Goal: Task Accomplishment & Management: Use online tool/utility

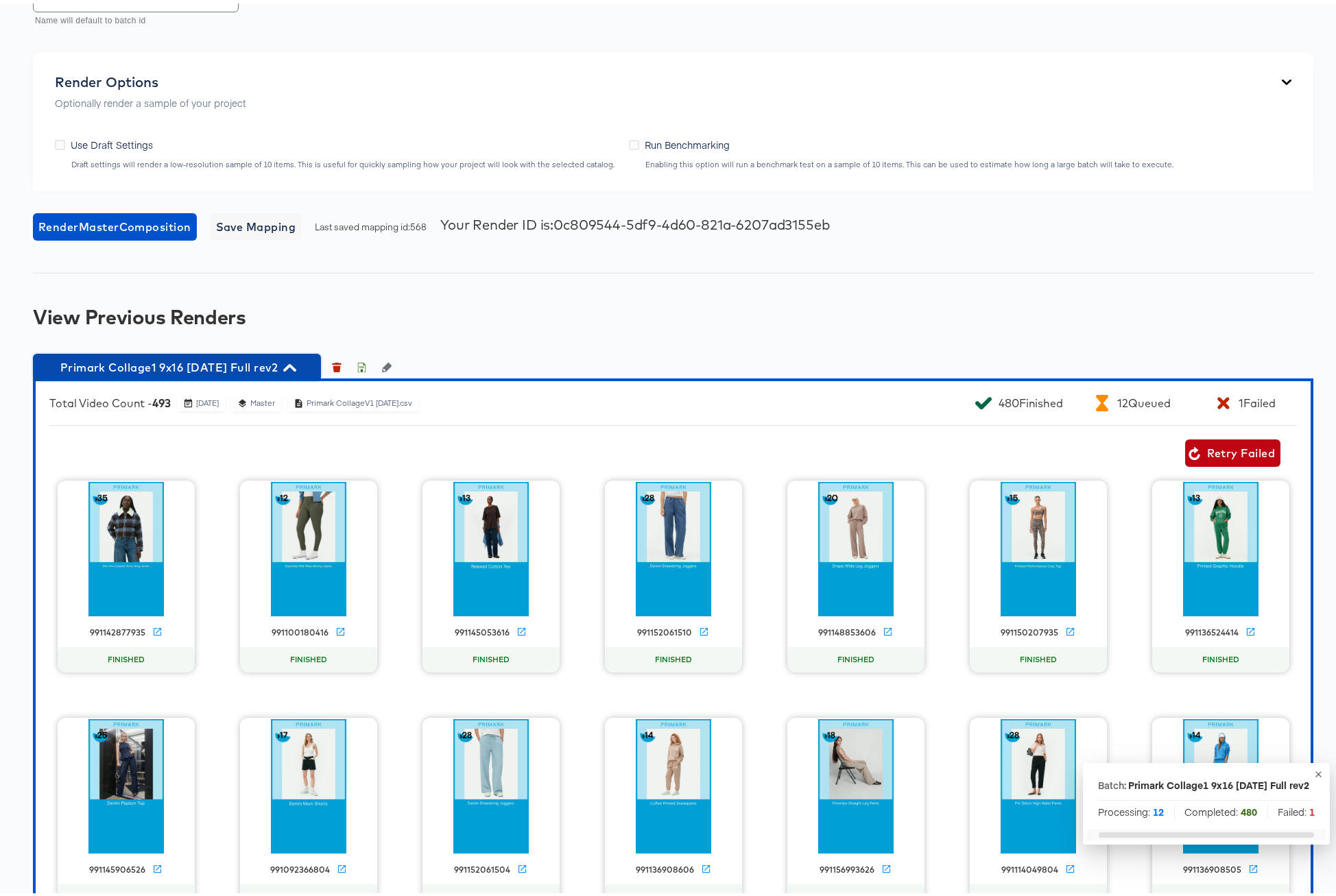
click at [296, 364] on icon "button" at bounding box center [290, 364] width 13 height 13
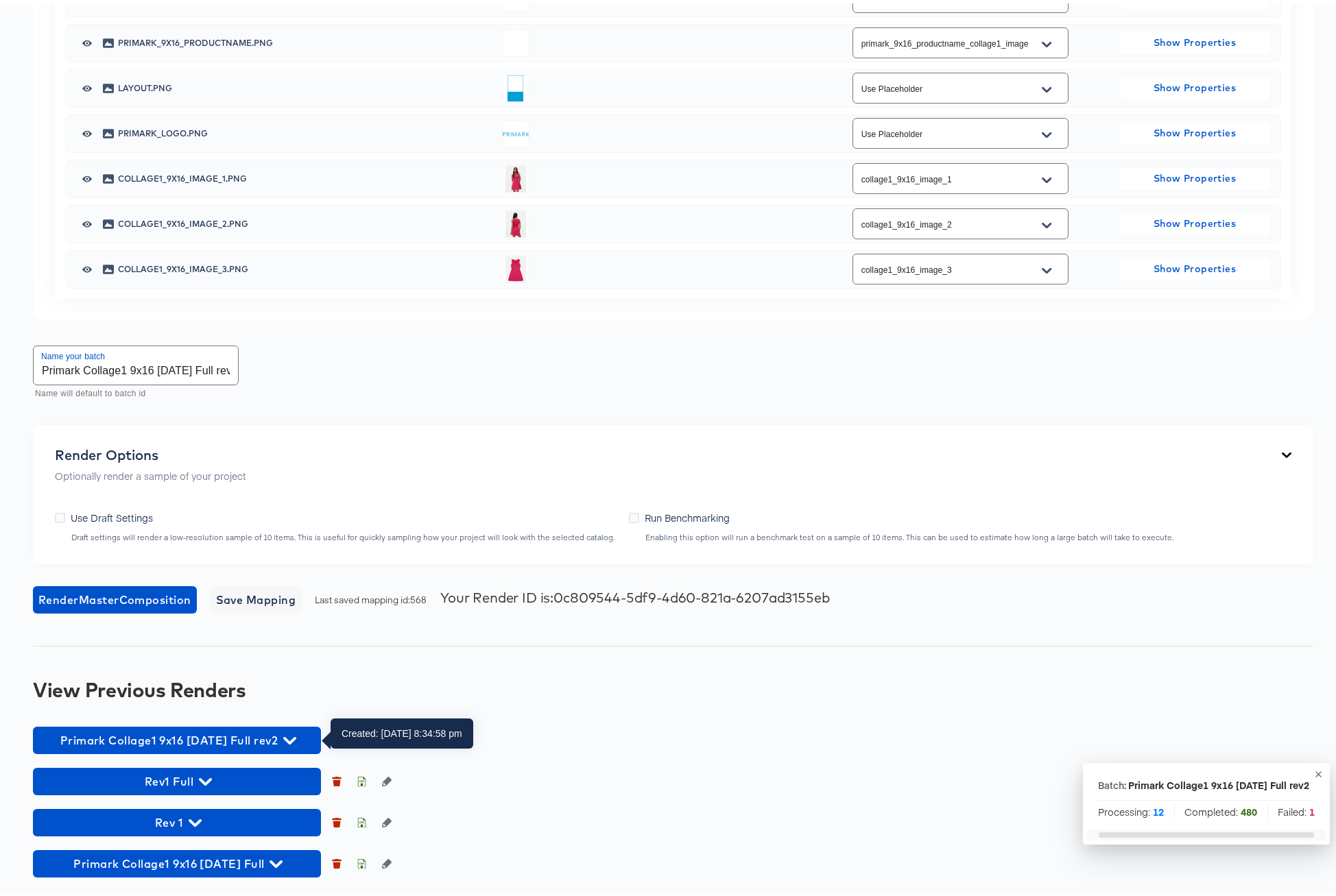
click at [296, 742] on icon "button" at bounding box center [290, 737] width 13 height 13
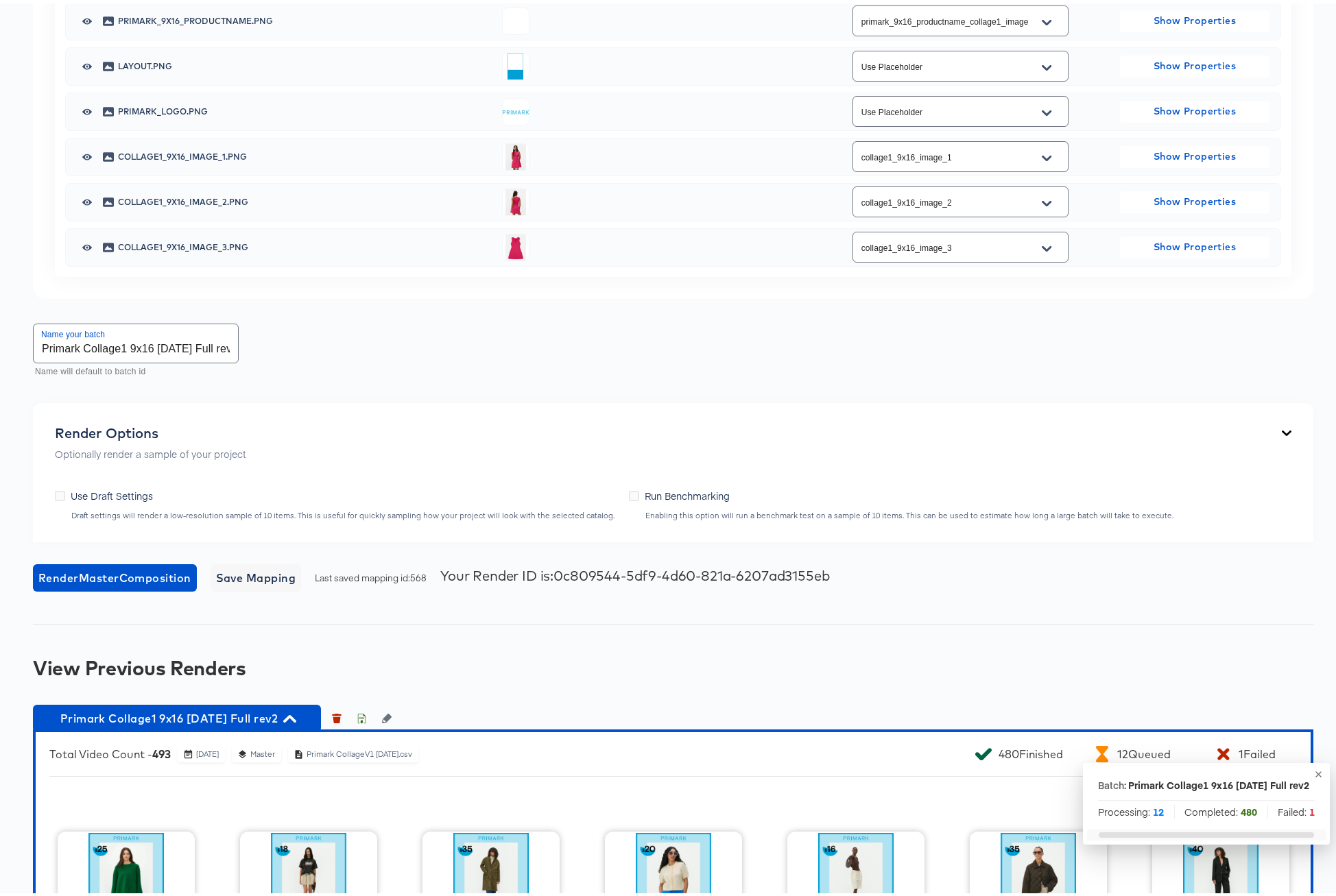
scroll to position [1077, 0]
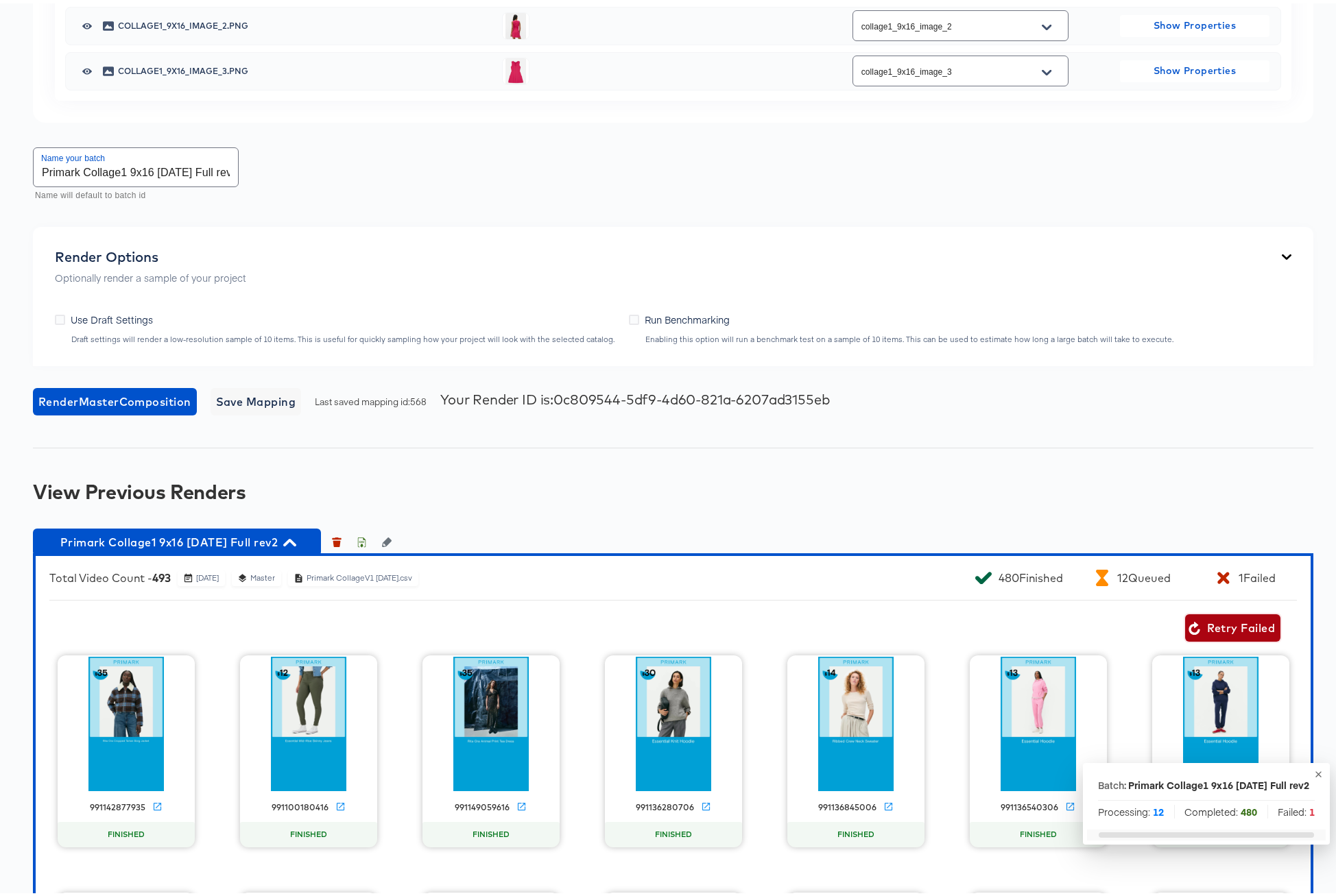
click at [1228, 625] on span "Retry Failed" at bounding box center [1232, 624] width 85 height 19
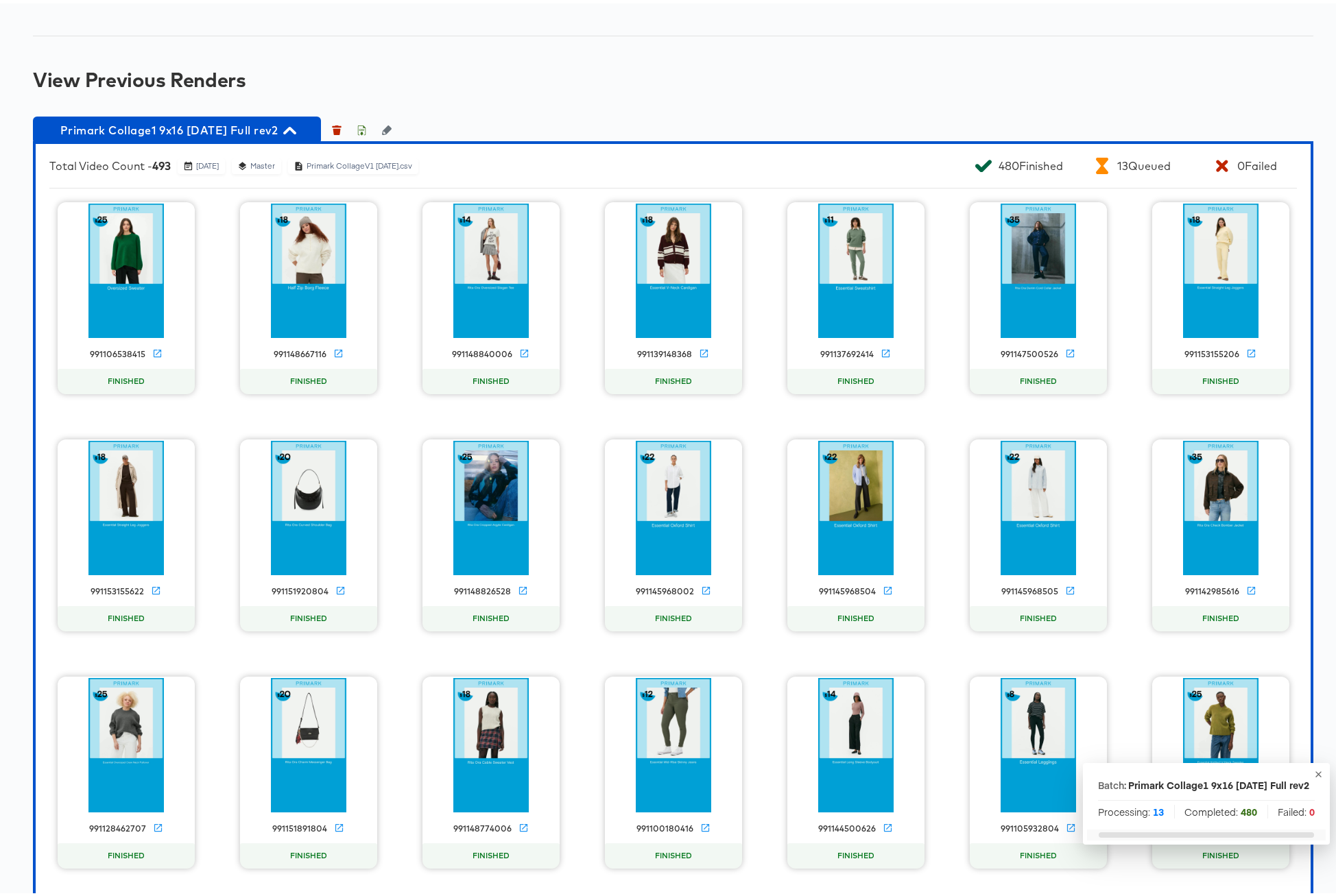
scroll to position [1242, 0]
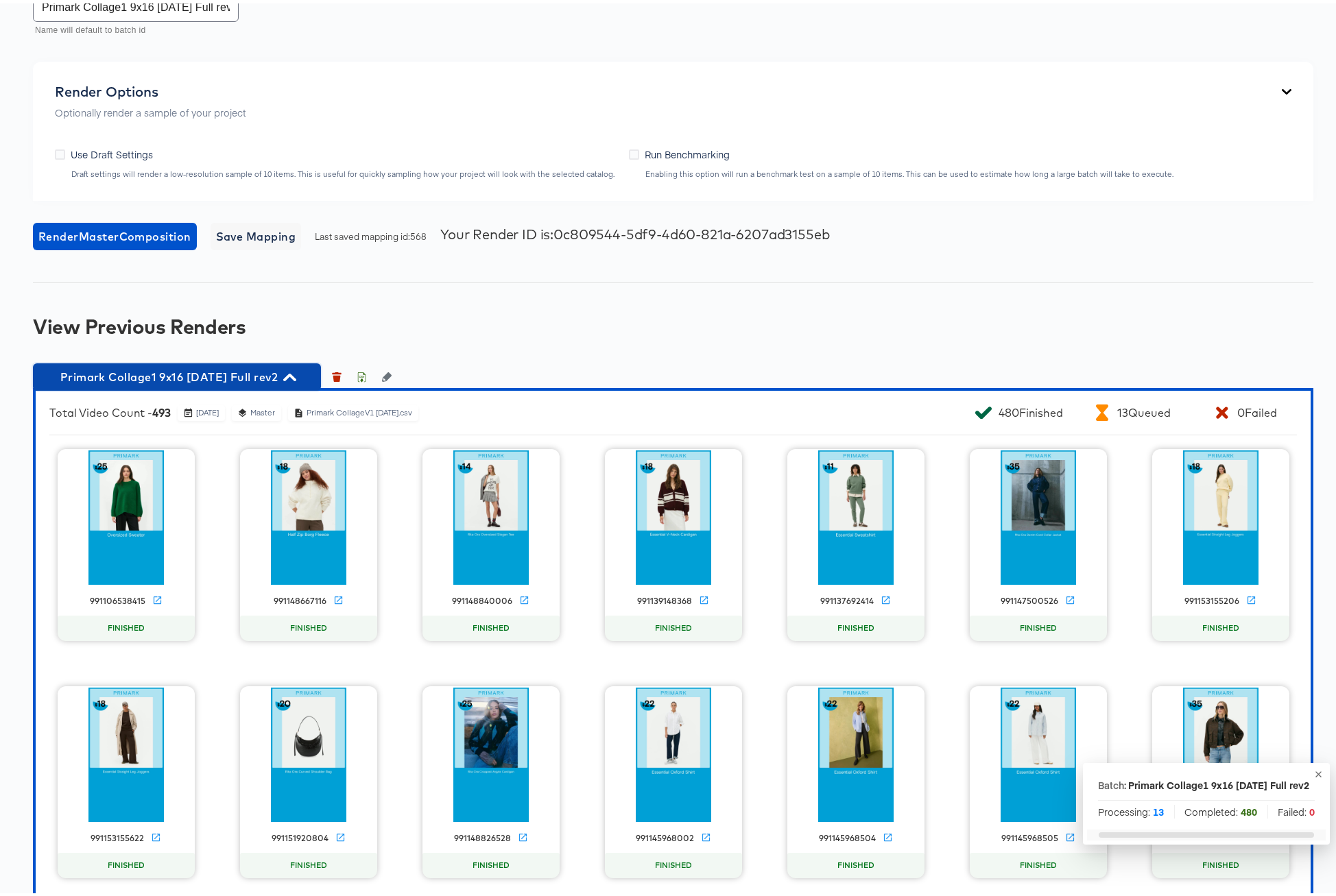
click at [296, 378] on icon "button" at bounding box center [290, 374] width 13 height 13
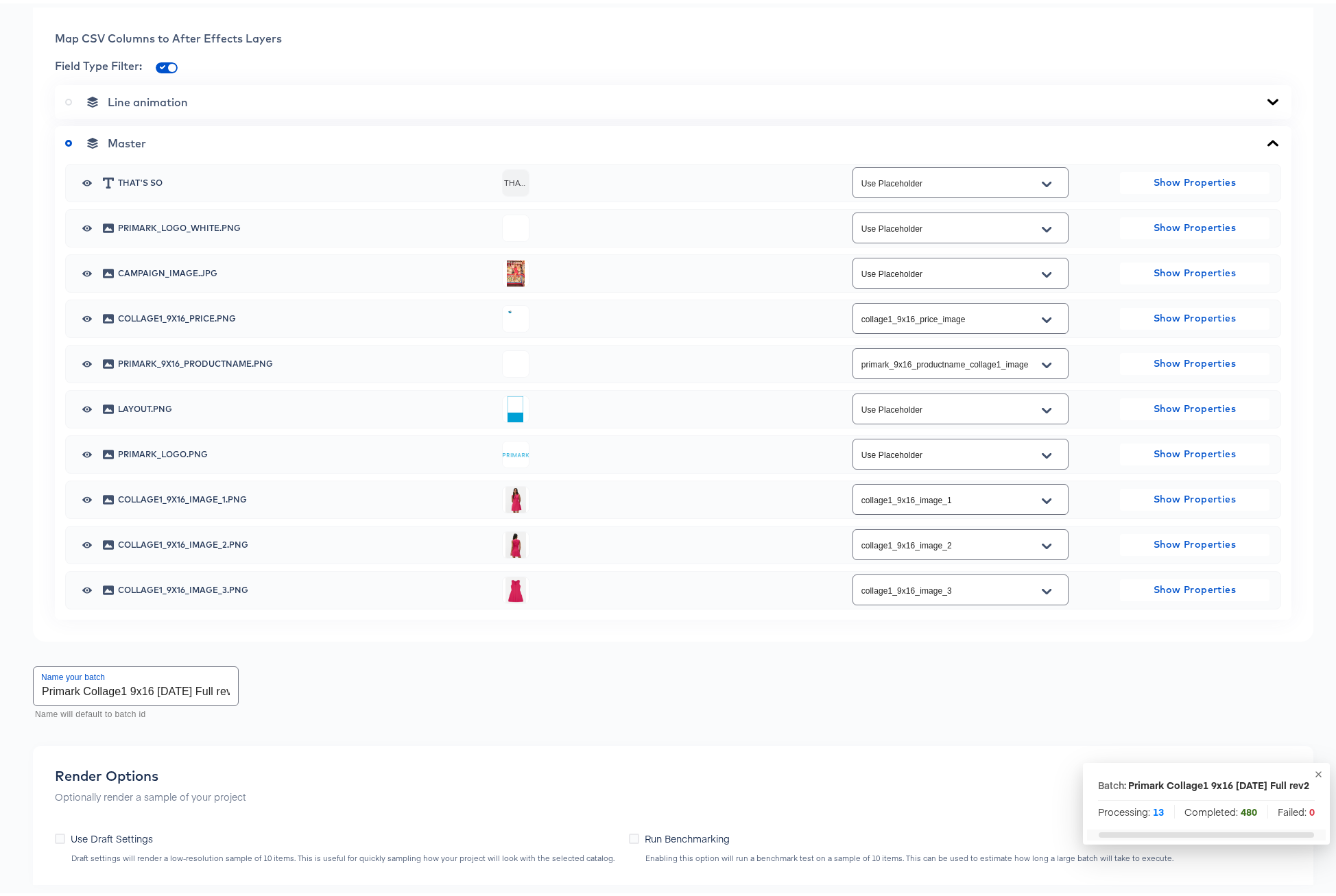
scroll to position [0, 0]
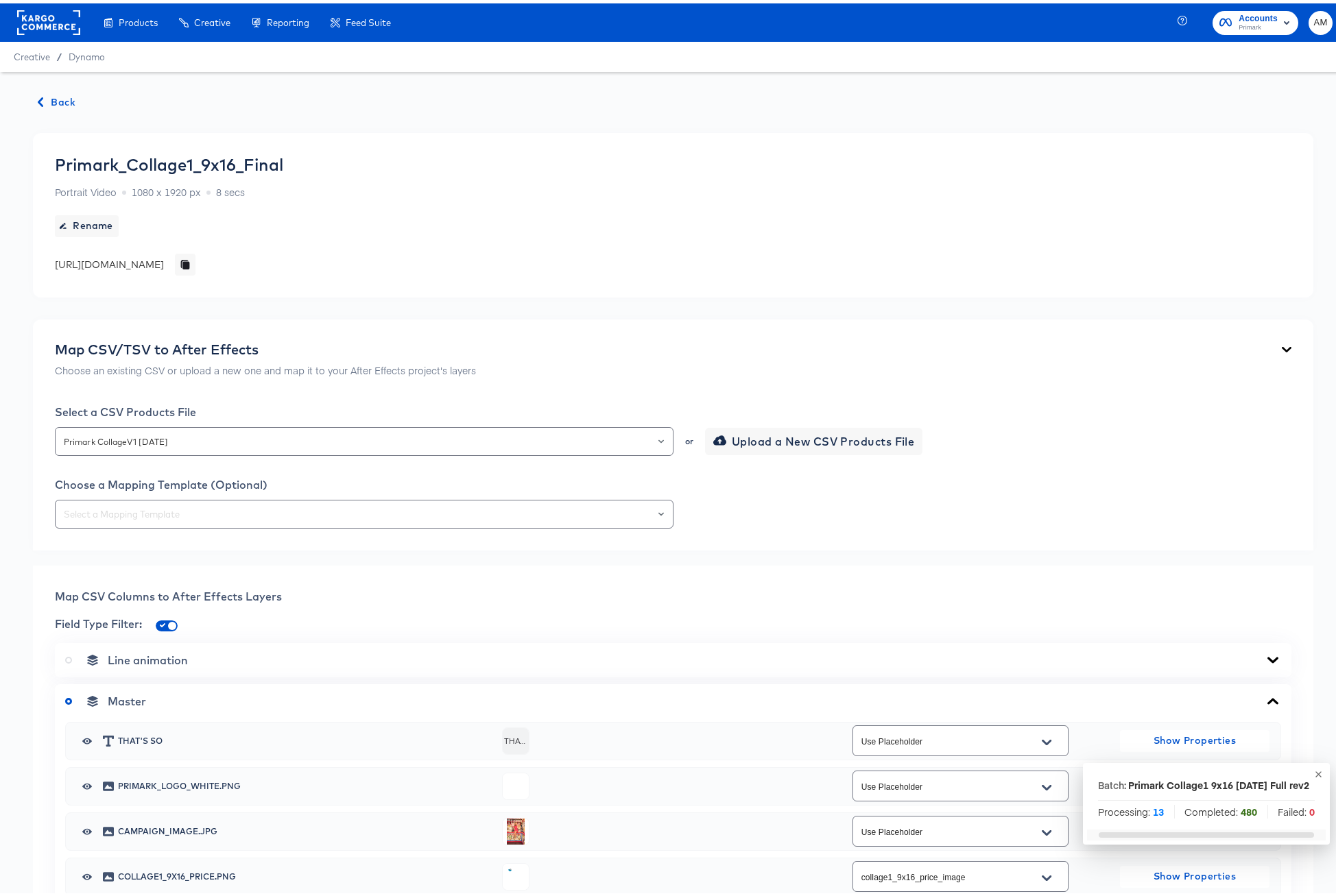
click at [59, 96] on span "Back" at bounding box center [57, 99] width 37 height 17
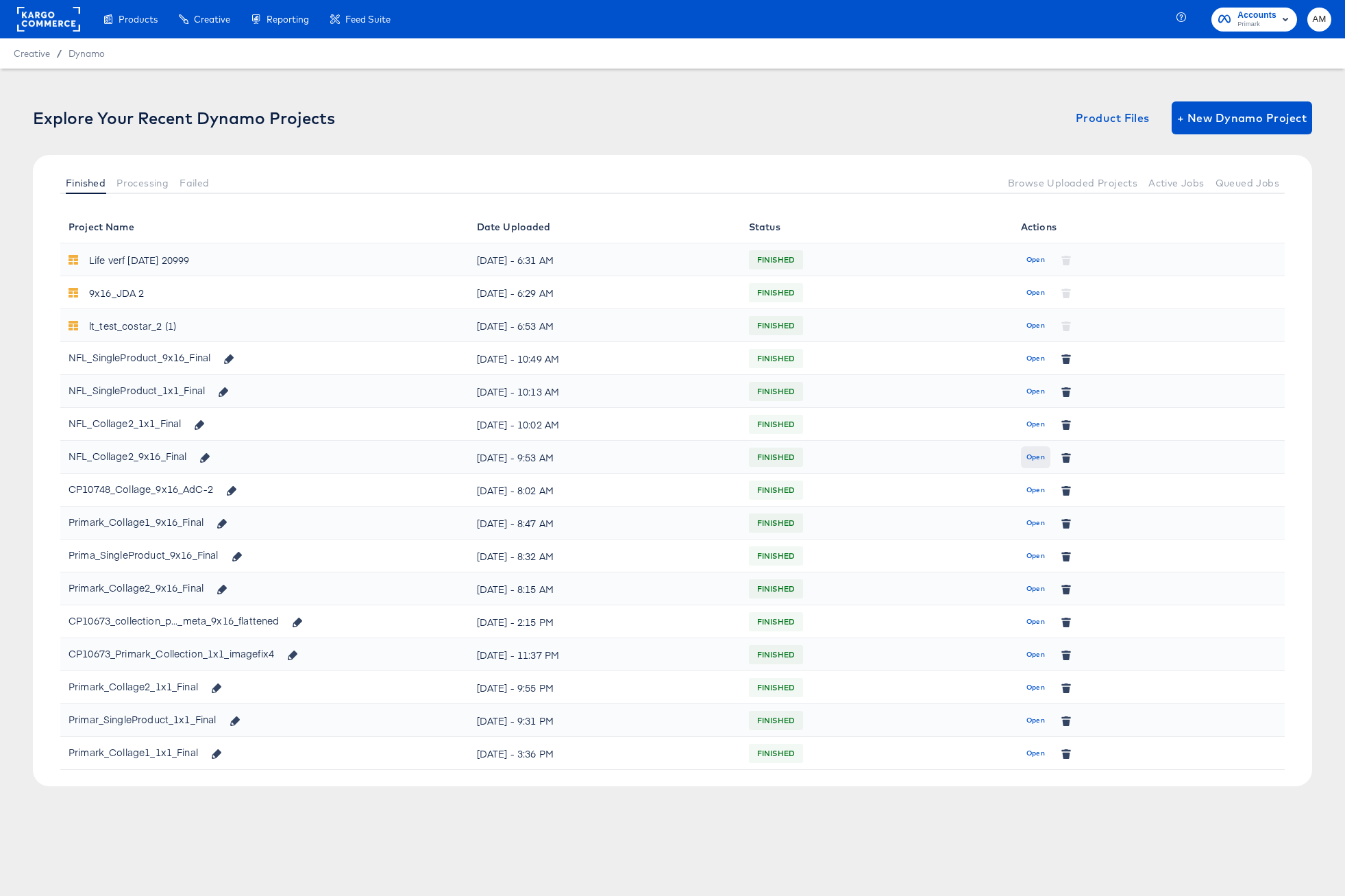
click at [1035, 458] on span "Open" at bounding box center [1035, 457] width 18 height 12
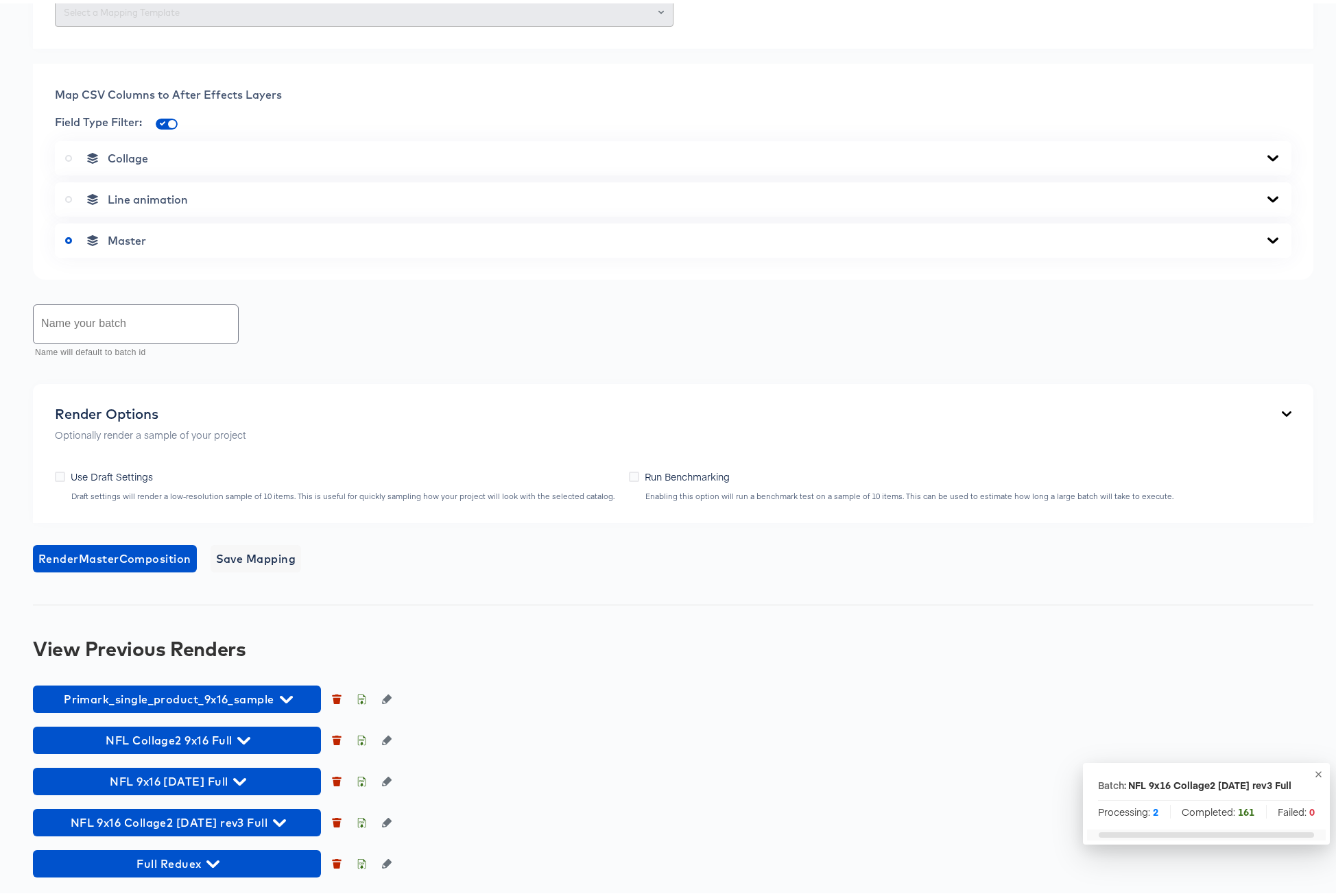
scroll to position [768, 0]
click at [126, 321] on input "text" at bounding box center [136, 321] width 204 height 38
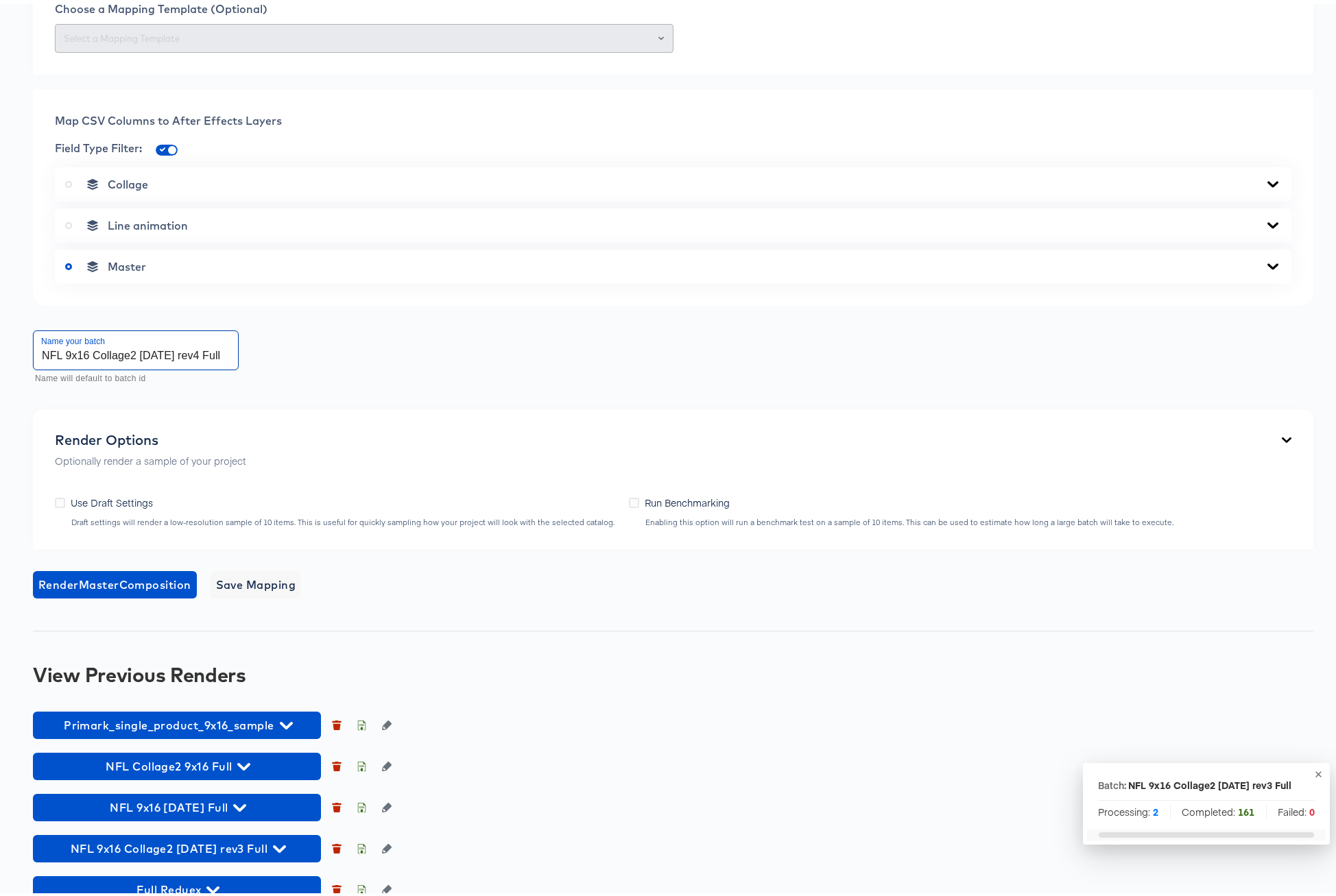
scroll to position [339, 0]
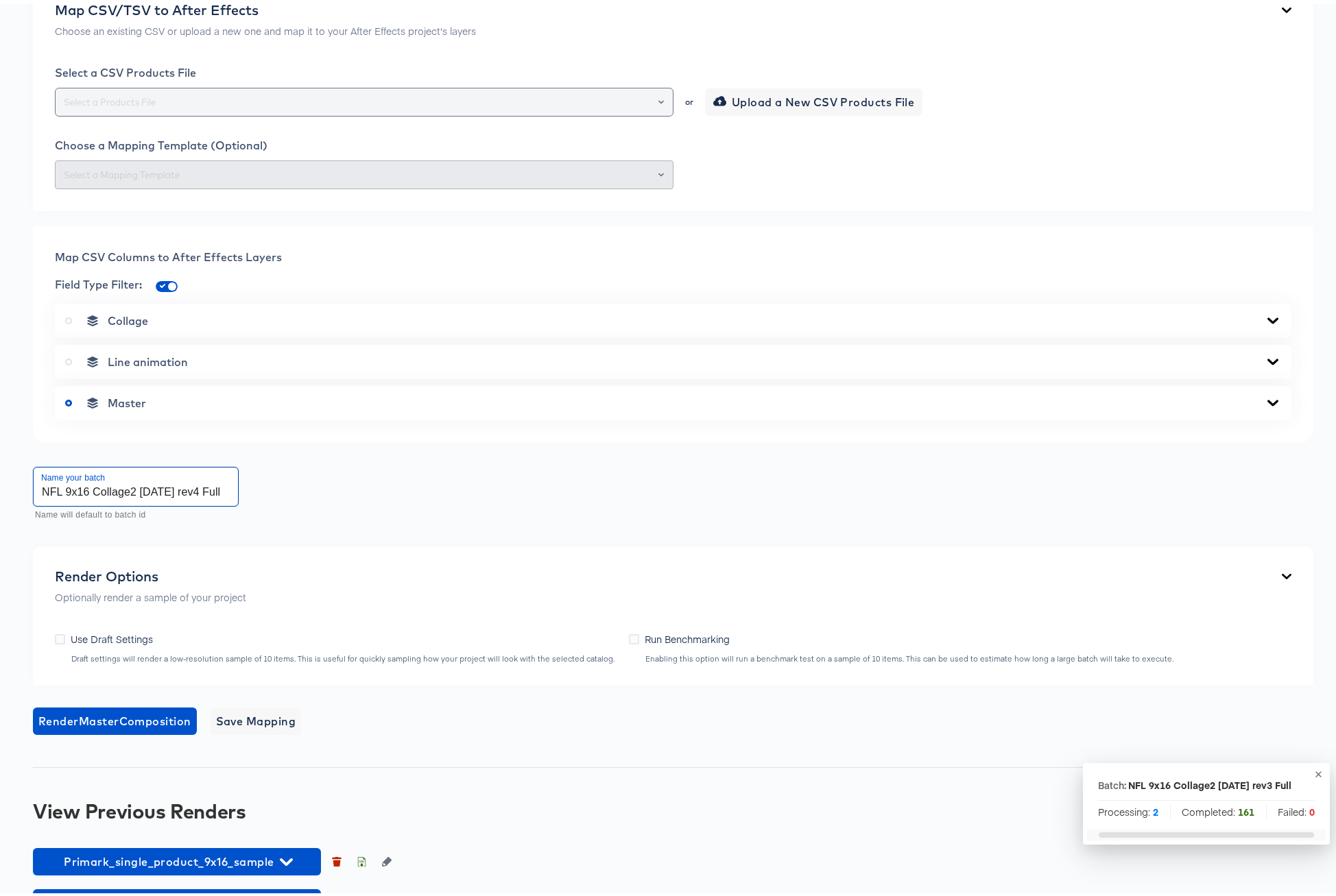
click at [658, 100] on icon "Open" at bounding box center [661, 99] width 6 height 4
type input "NFL 9x16 Collage2 [DATE] rev4 Full"
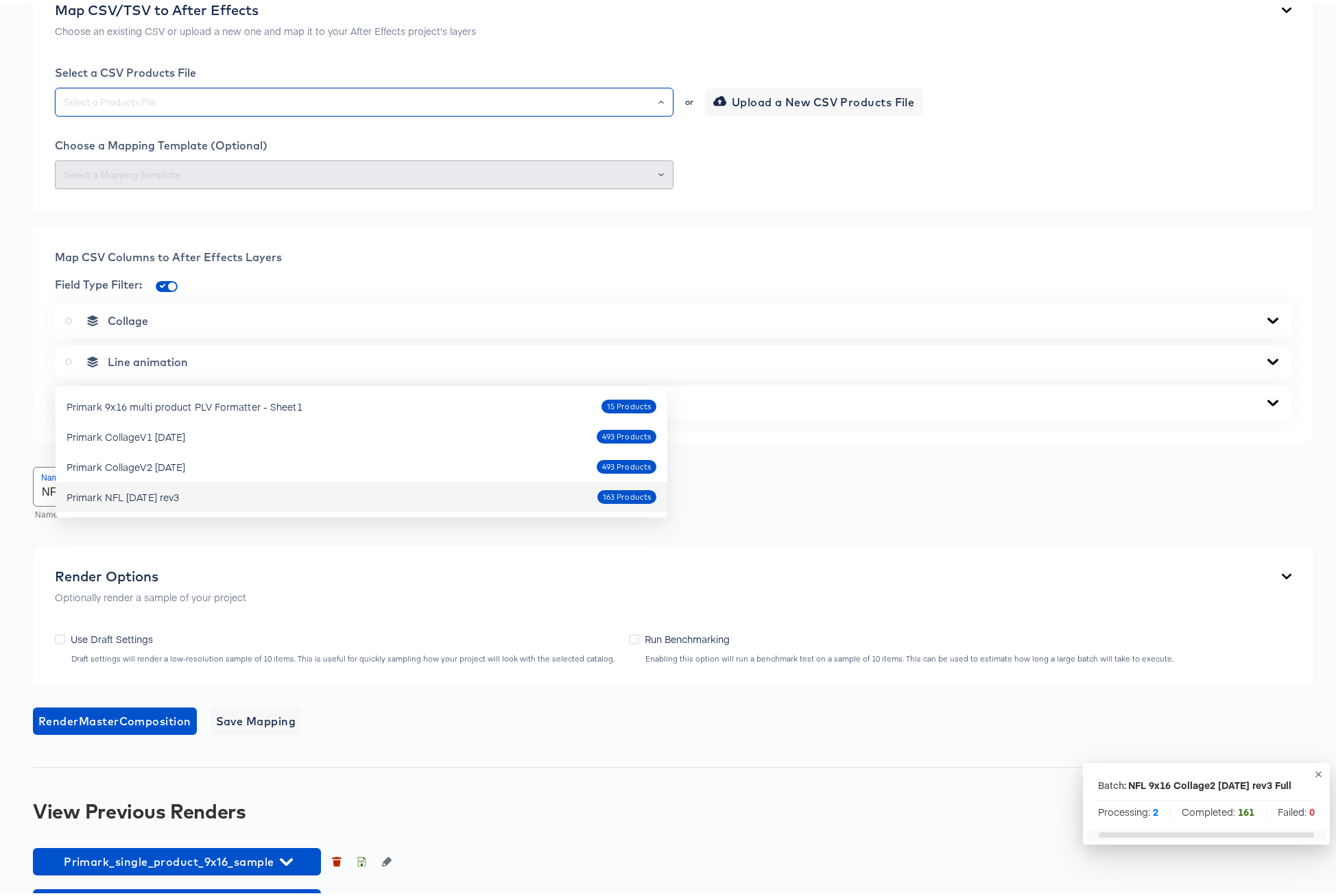
click at [204, 490] on div "Primark NFL [DATE] rev3 163 Products" at bounding box center [361, 493] width 590 height 22
type input "Primark NFL [DATE] rev3"
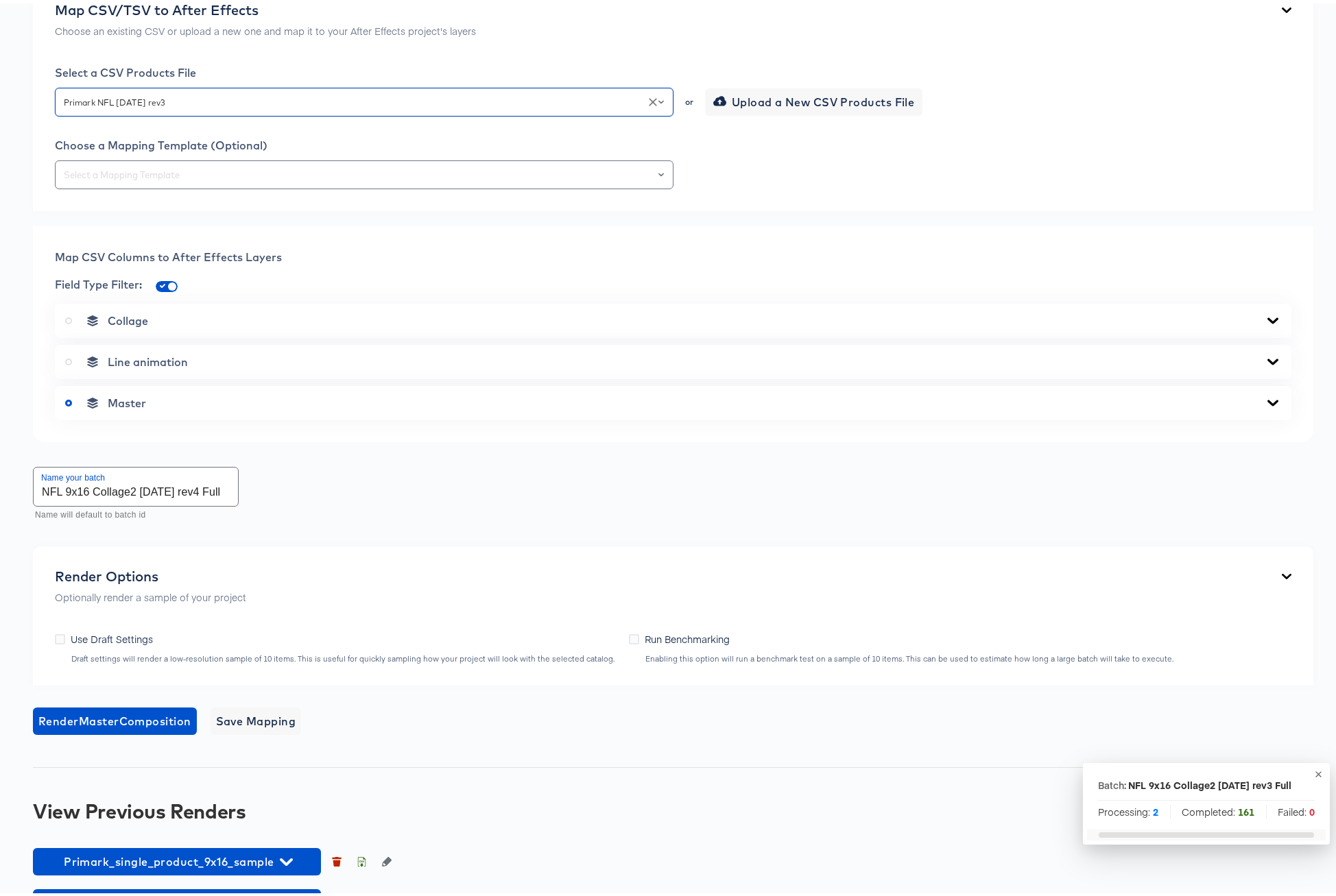
drag, startPoint x: 449, startPoint y: 461, endPoint x: 449, endPoint y: 452, distance: 9.0
click at [449, 208] on div "Map CSV/TSV to After Effects Choose an existing CSV or upload a new one and map…" at bounding box center [672, 92] width 1280 height 231
click at [447, 180] on input "text" at bounding box center [364, 171] width 606 height 15
click at [239, 467] on li "439-Collage2 9x16" at bounding box center [362, 471] width 612 height 22
type input "439-Collage2 9x16"
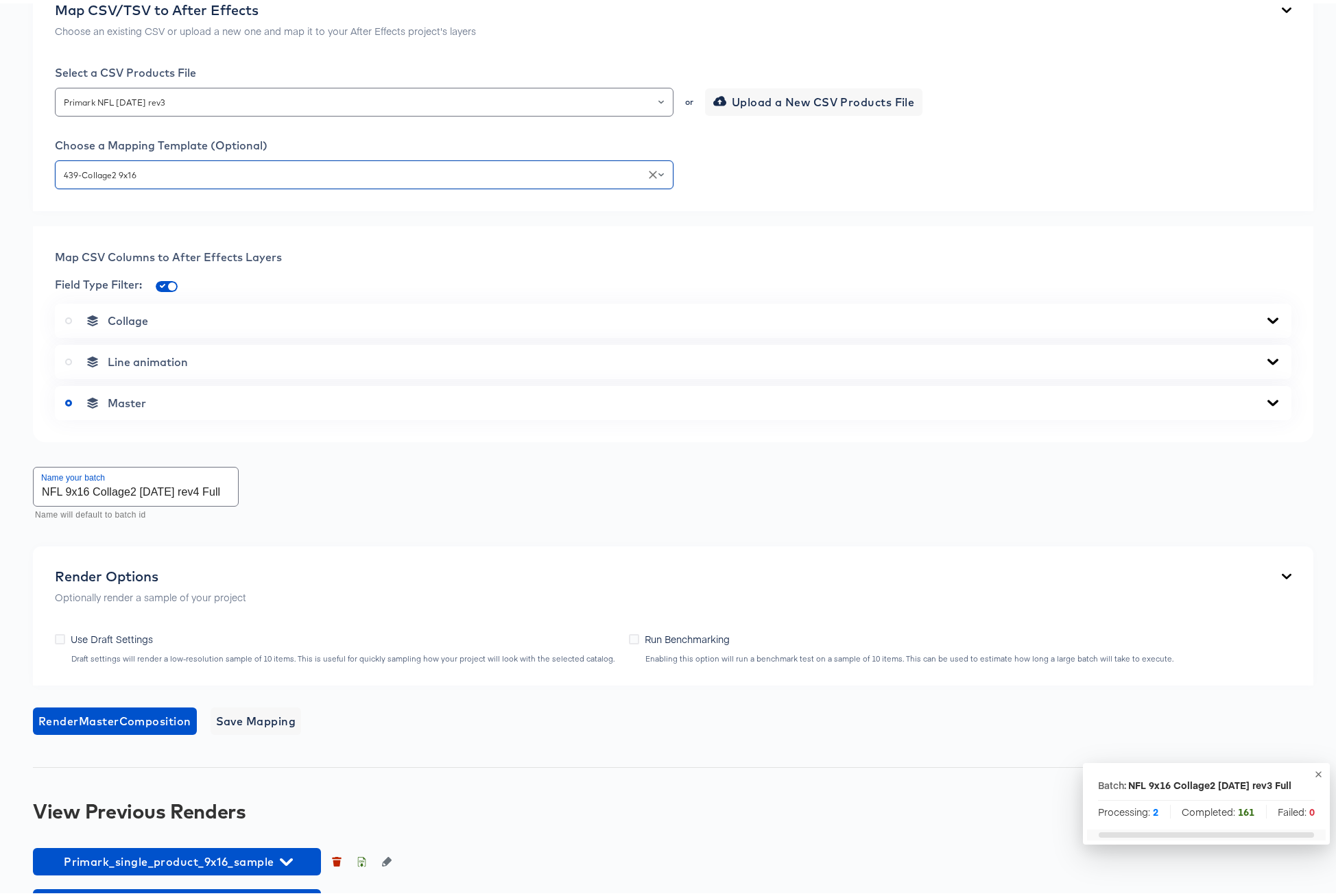
click at [1267, 402] on icon at bounding box center [1272, 399] width 11 height 6
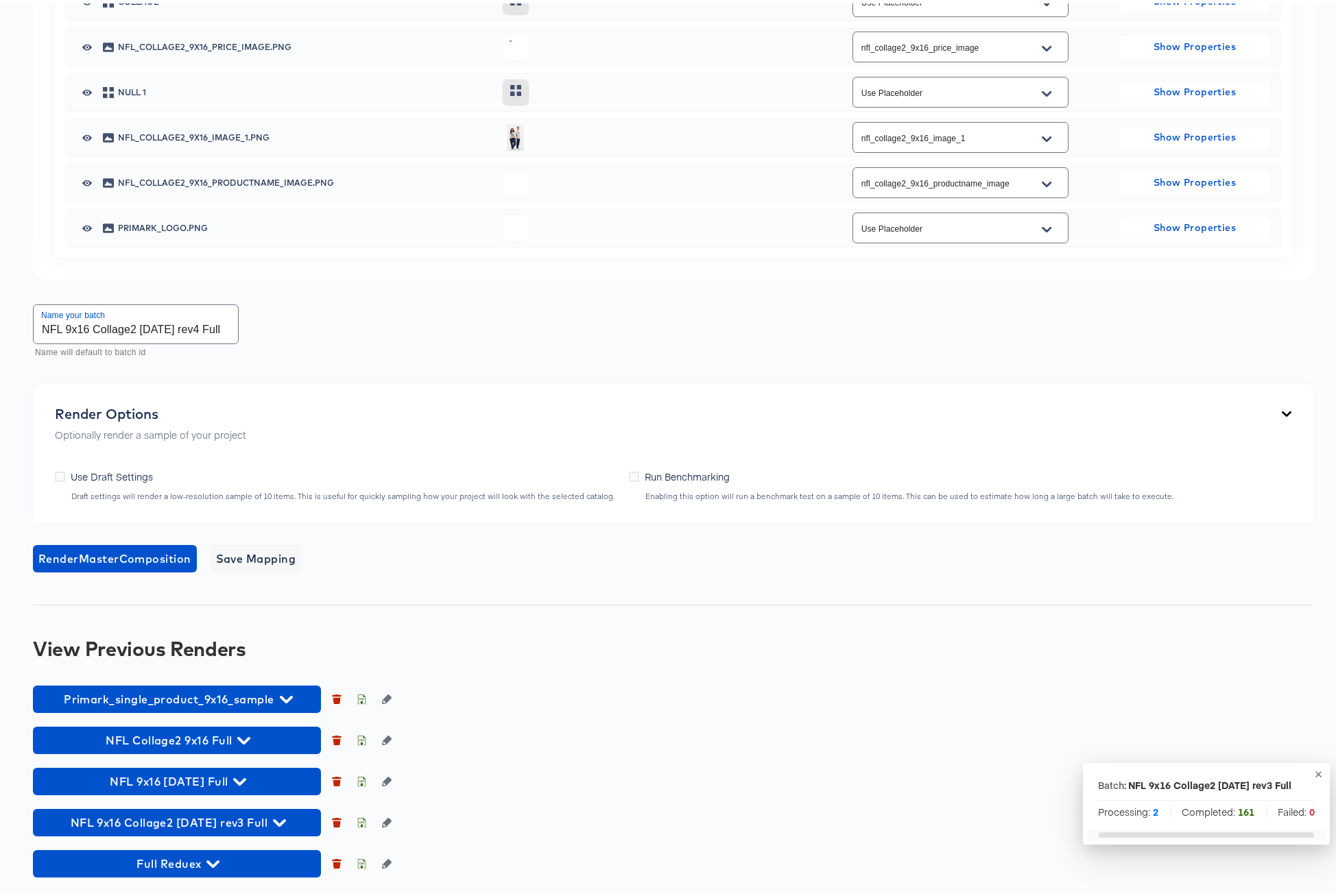
scroll to position [1273, 0]
click at [139, 554] on span "Render Master Composition" at bounding box center [114, 555] width 153 height 19
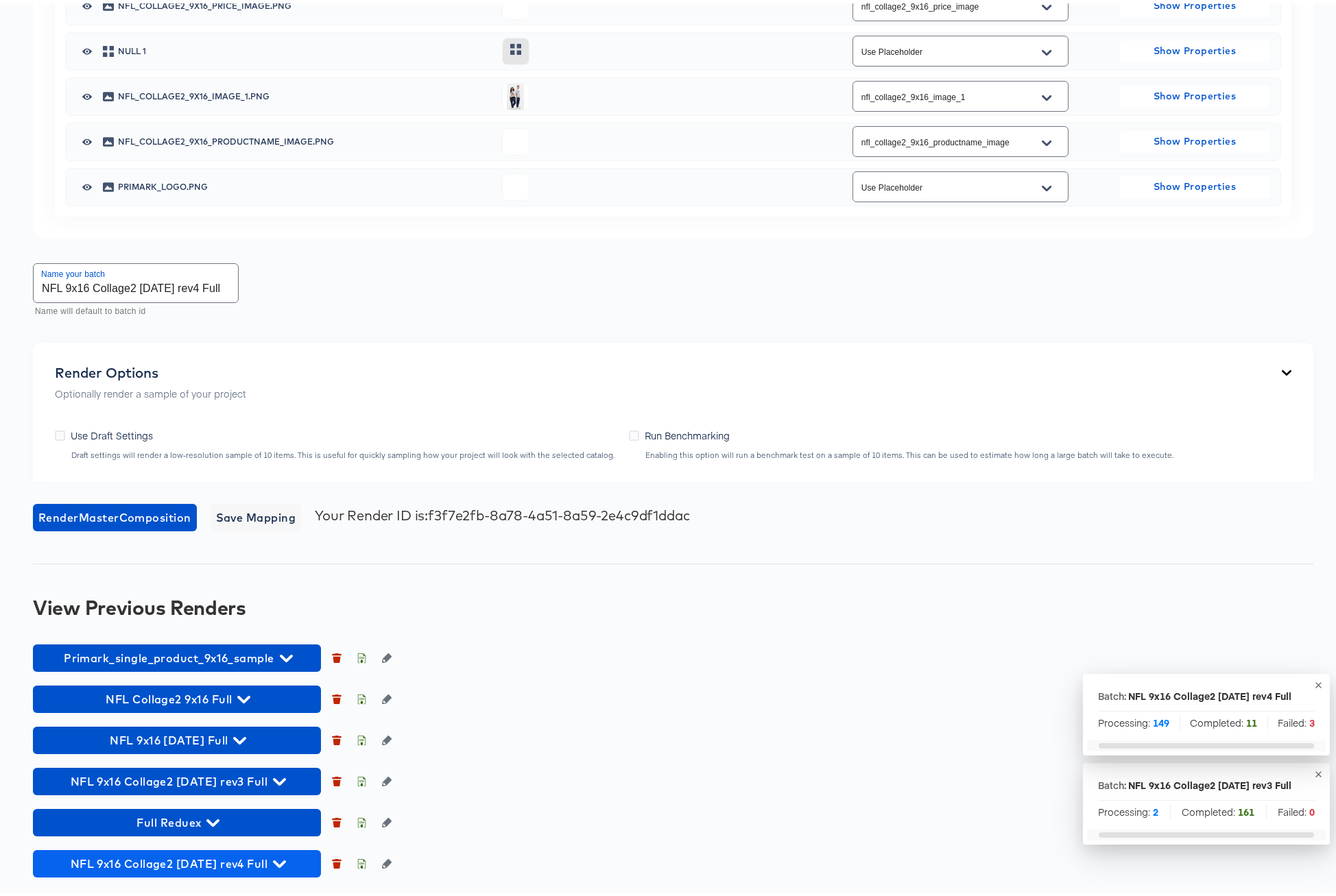
scroll to position [1313, 0]
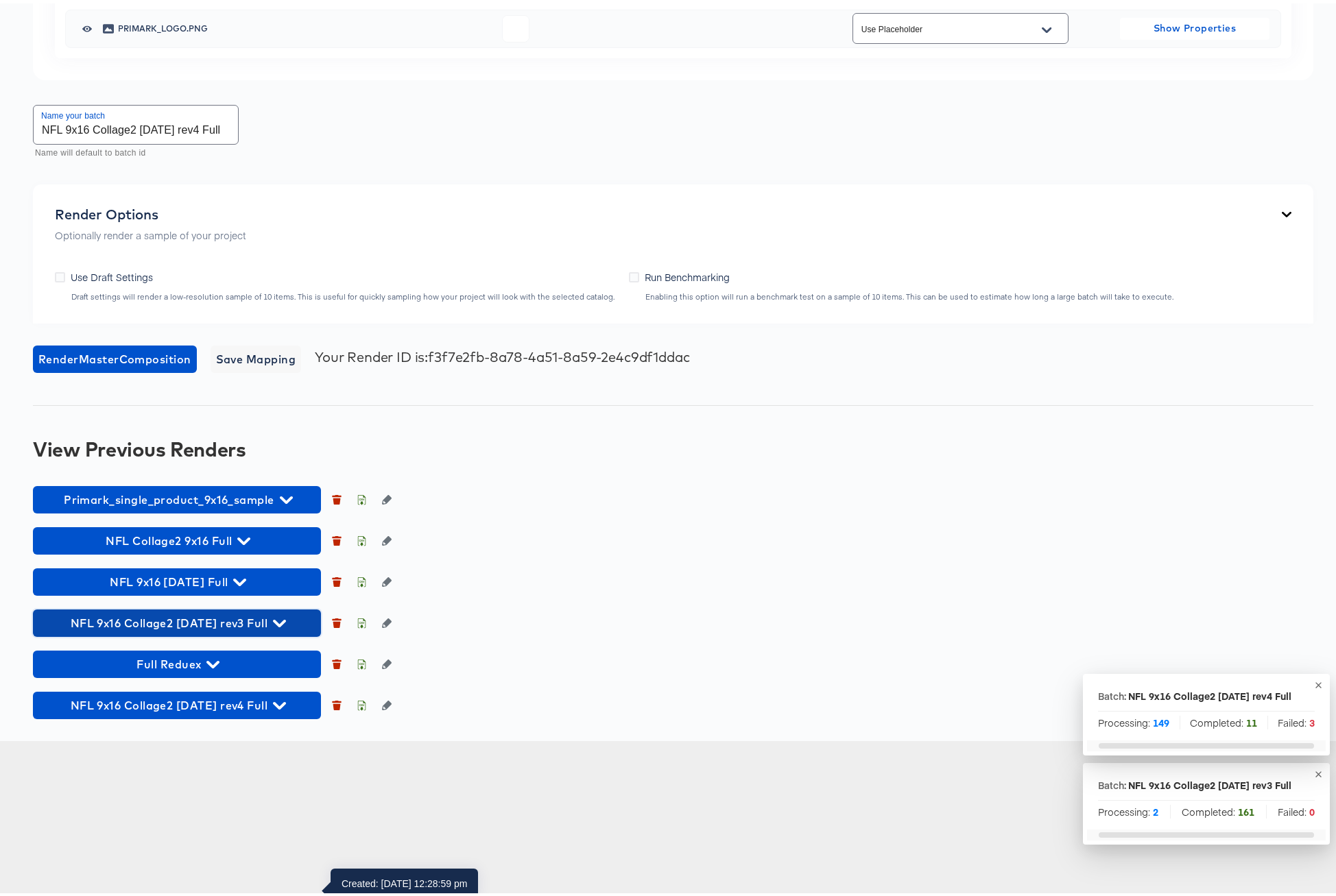
click at [273, 627] on icon "button" at bounding box center [280, 620] width 13 height 13
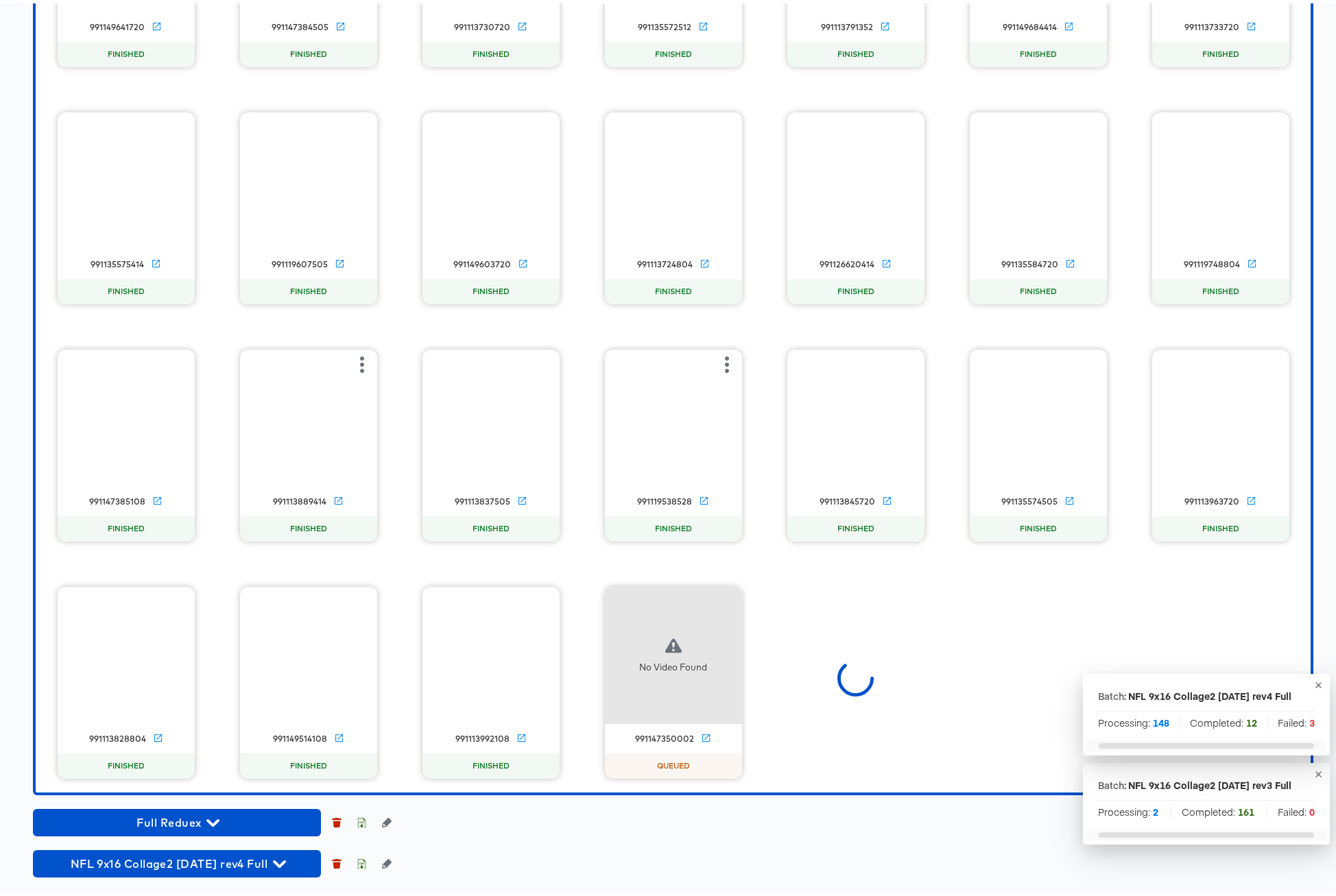
scroll to position [3477, 0]
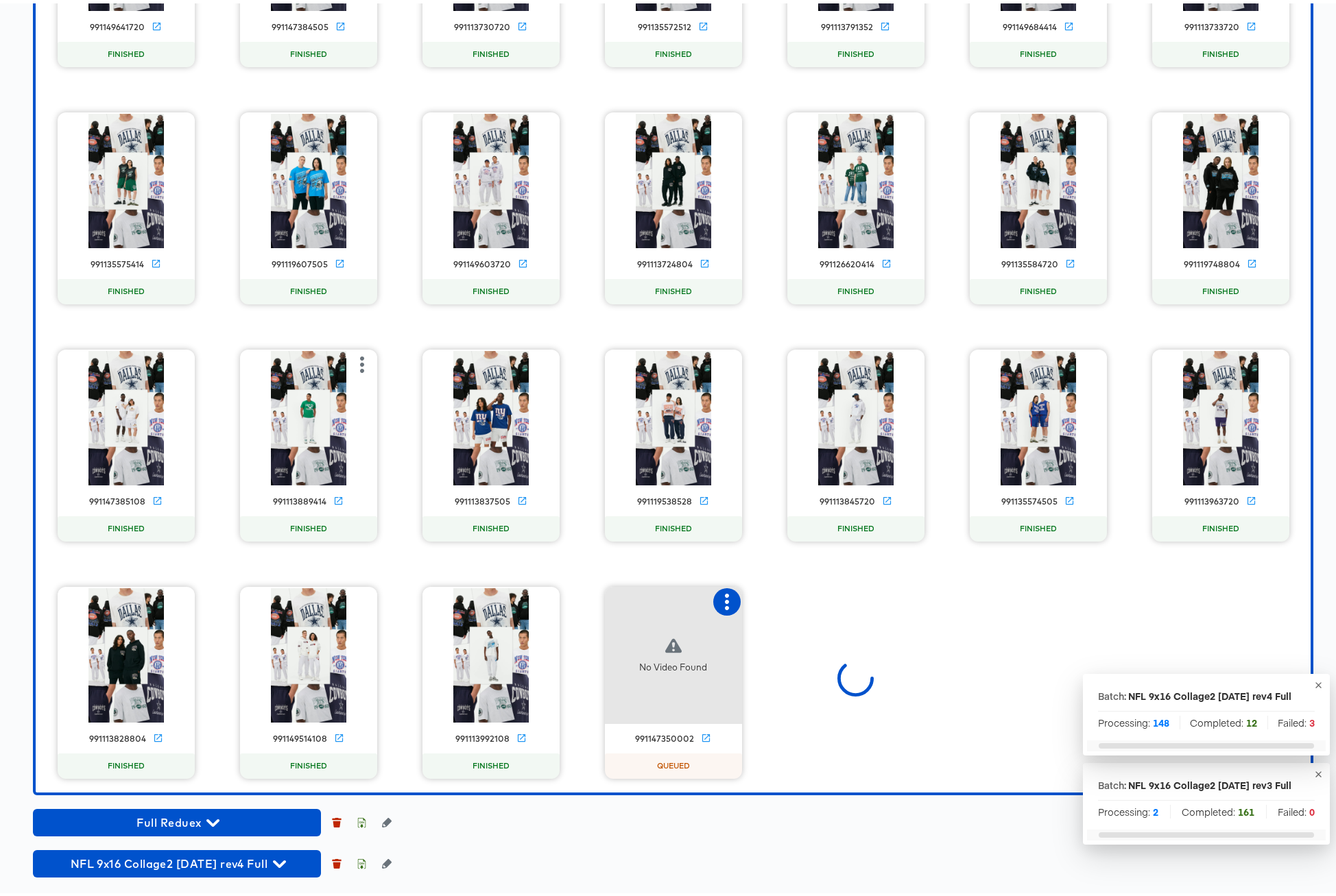
click at [718, 595] on icon "button" at bounding box center [726, 598] width 16 height 16
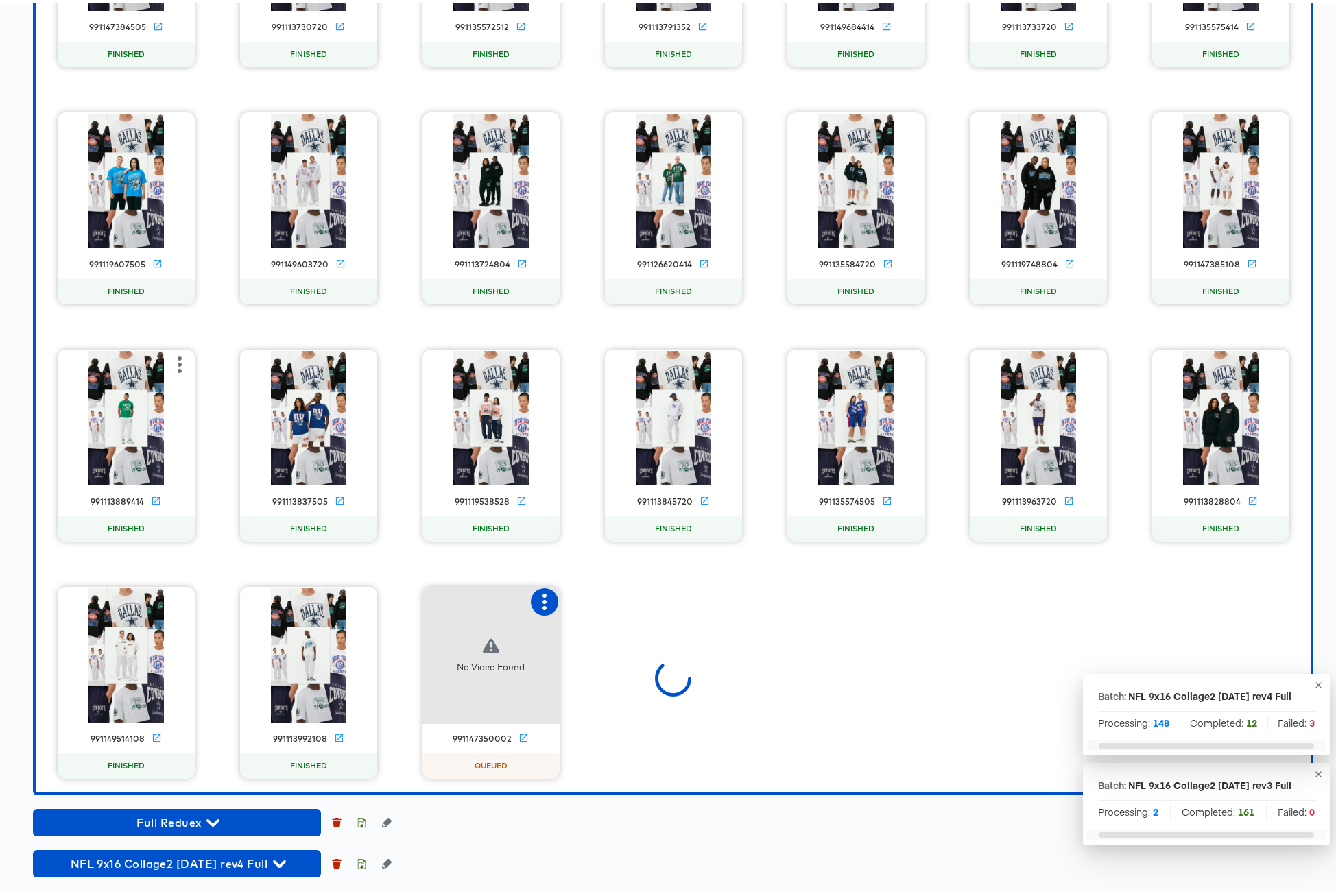
scroll to position [4189, 0]
click at [539, 602] on icon "button" at bounding box center [543, 598] width 16 height 16
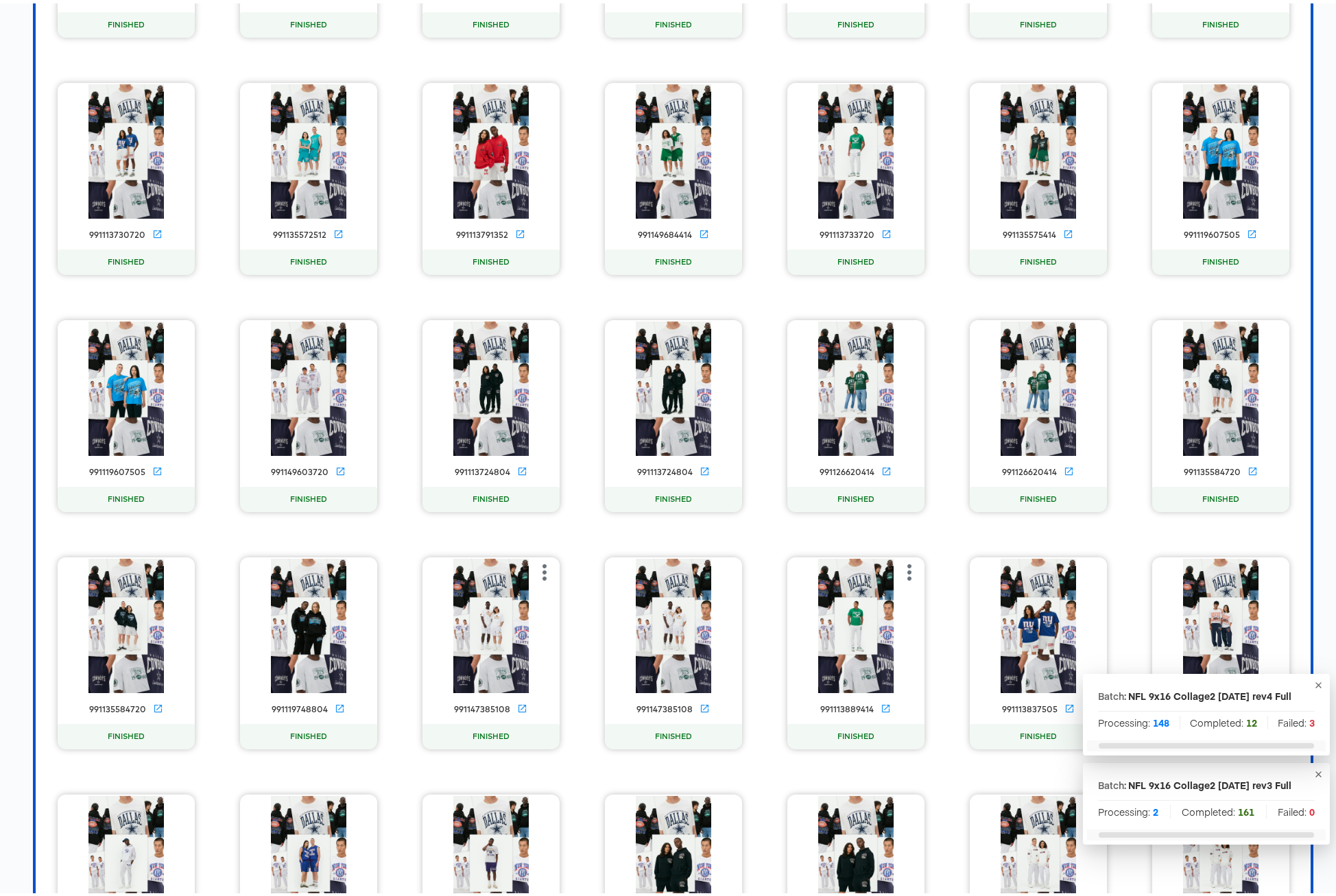
scroll to position [4425, 0]
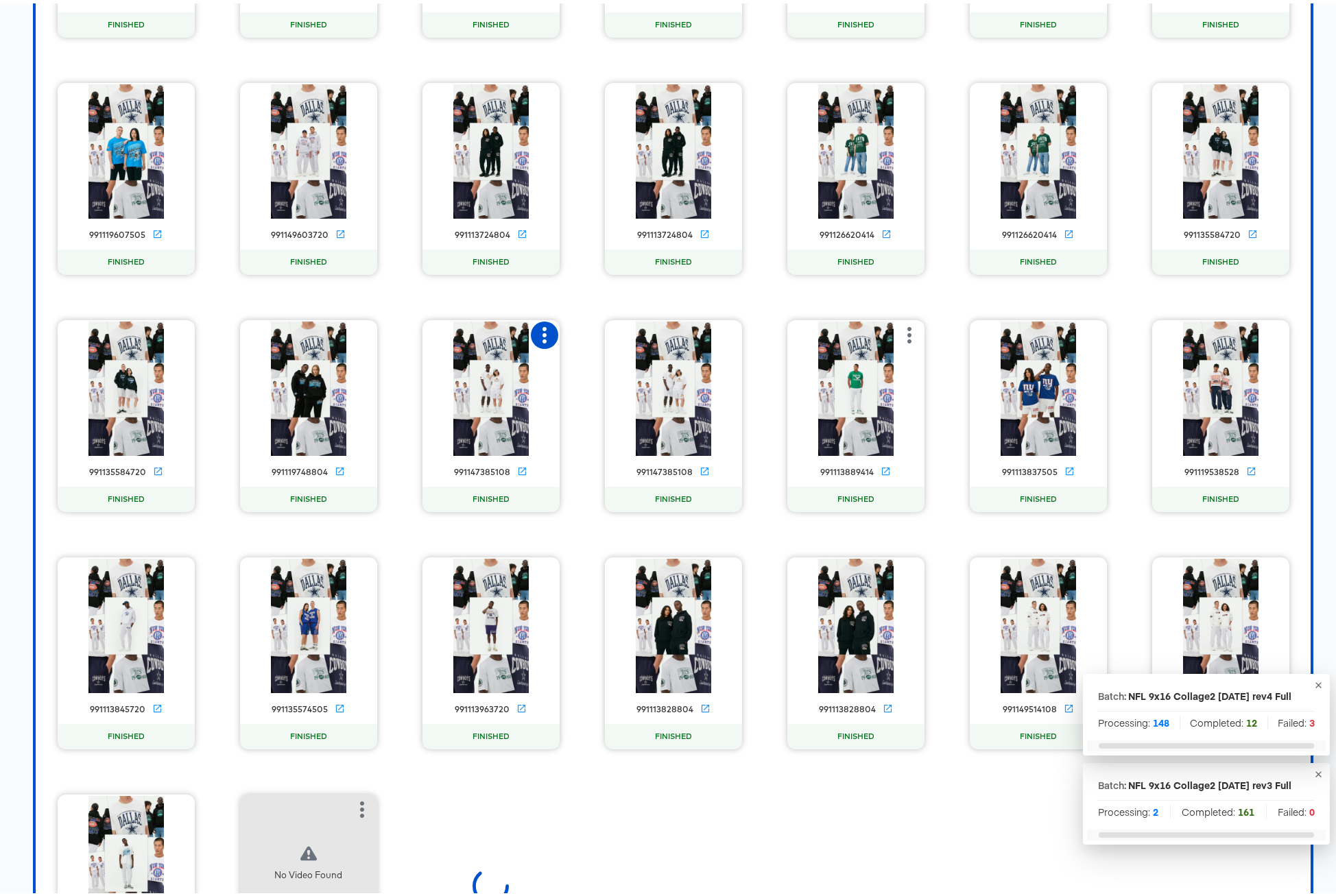
click at [538, 340] on icon "button" at bounding box center [543, 331] width 16 height 16
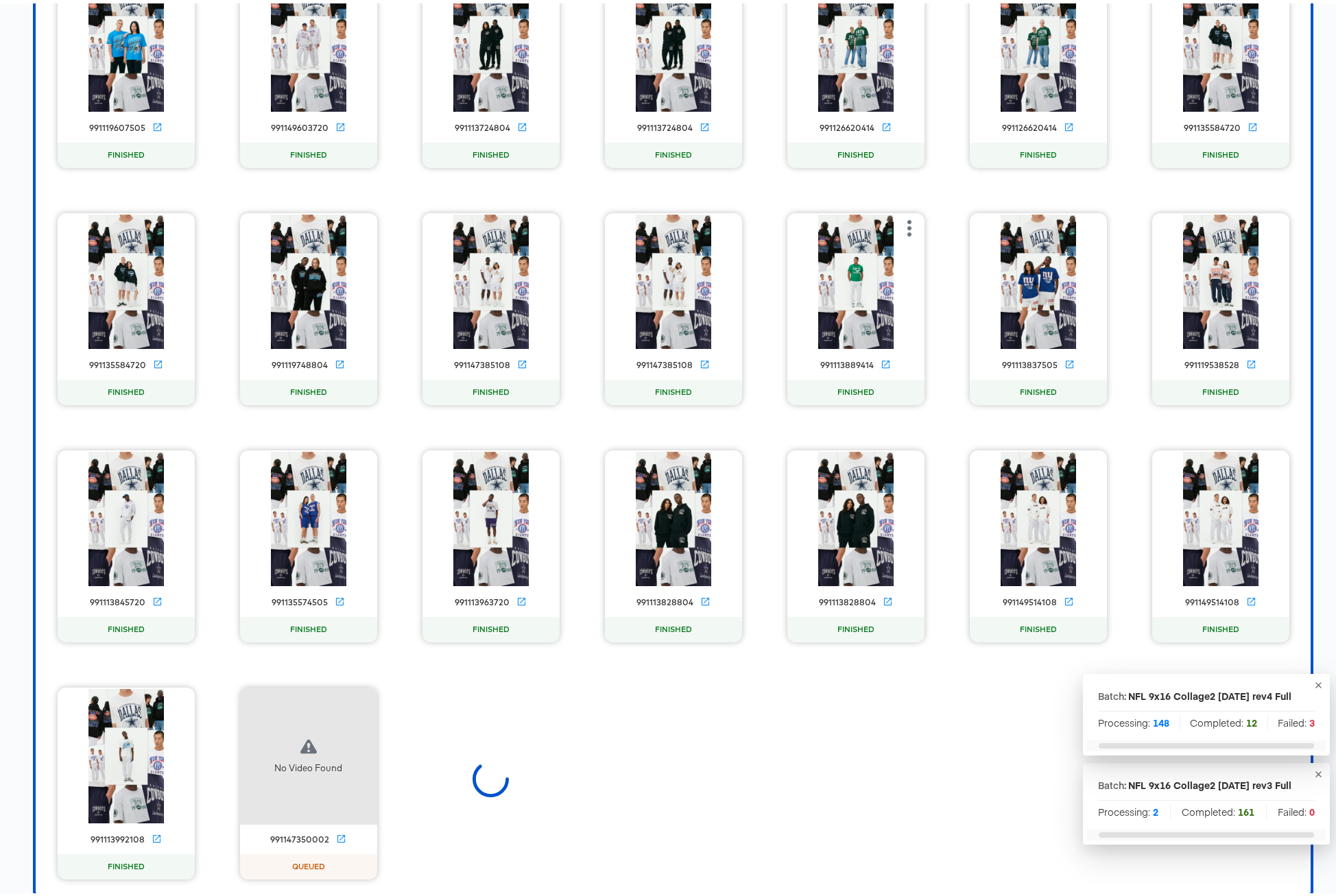
scroll to position [4900, 0]
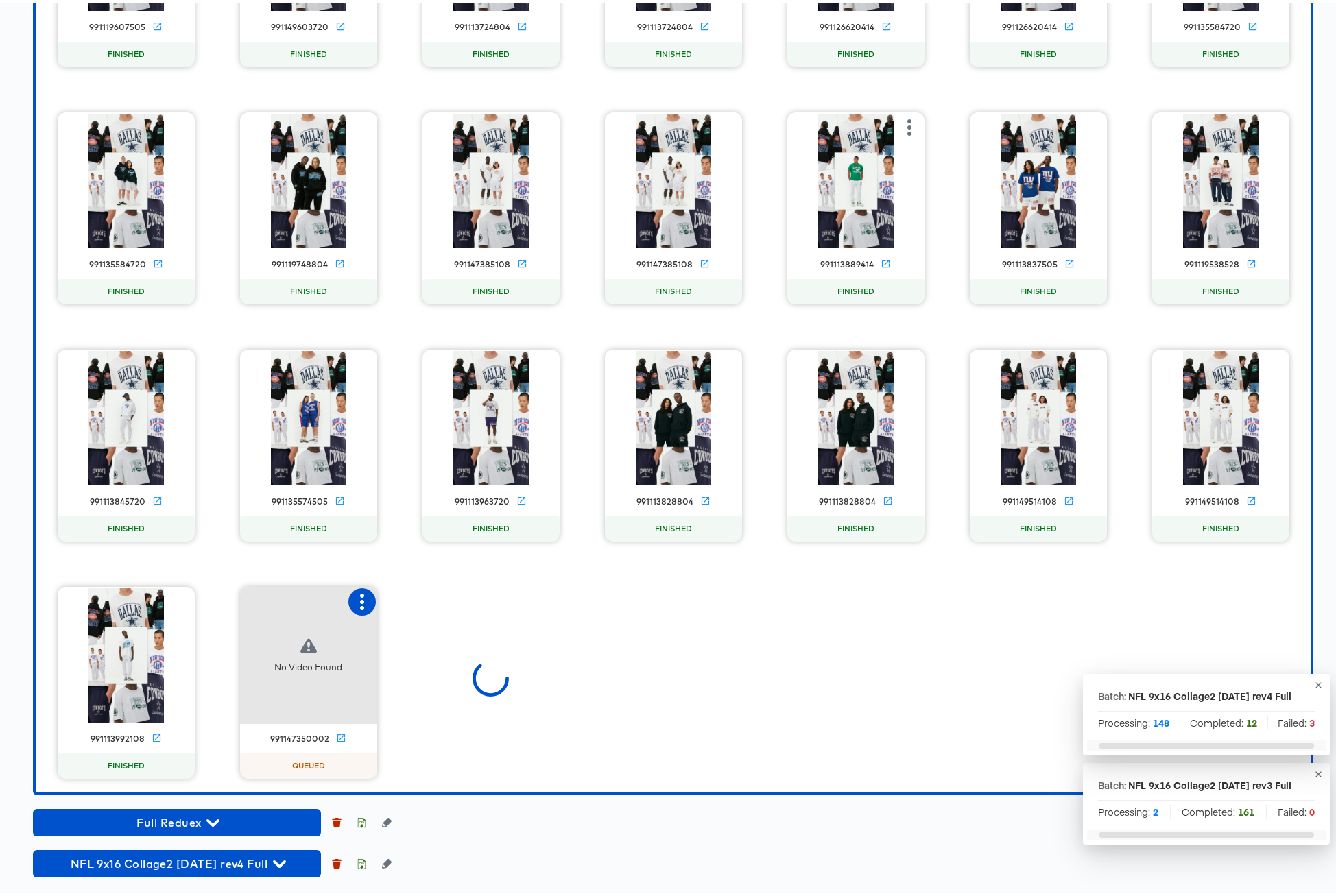
click at [354, 594] on icon "button" at bounding box center [362, 598] width 16 height 16
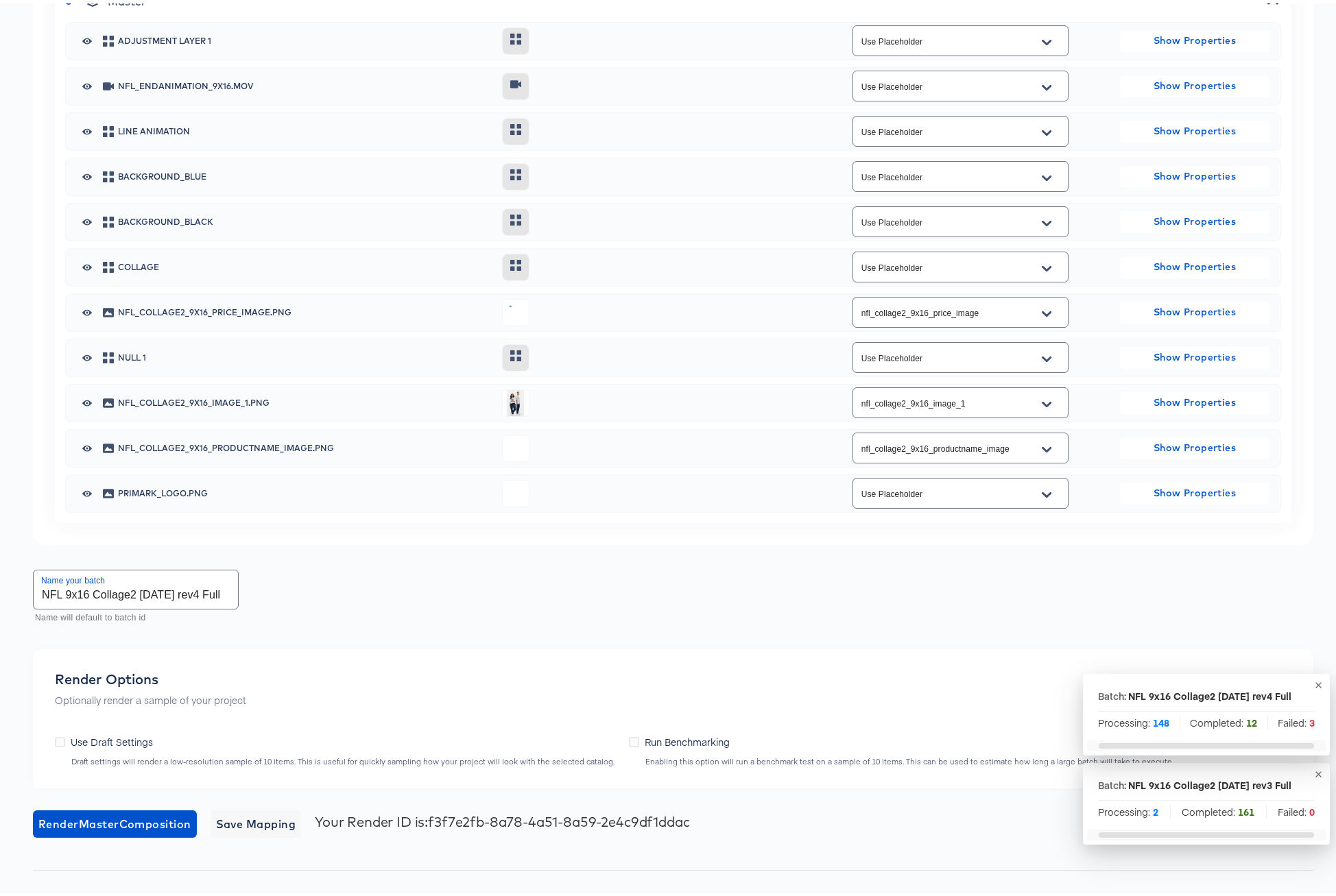
scroll to position [0, 0]
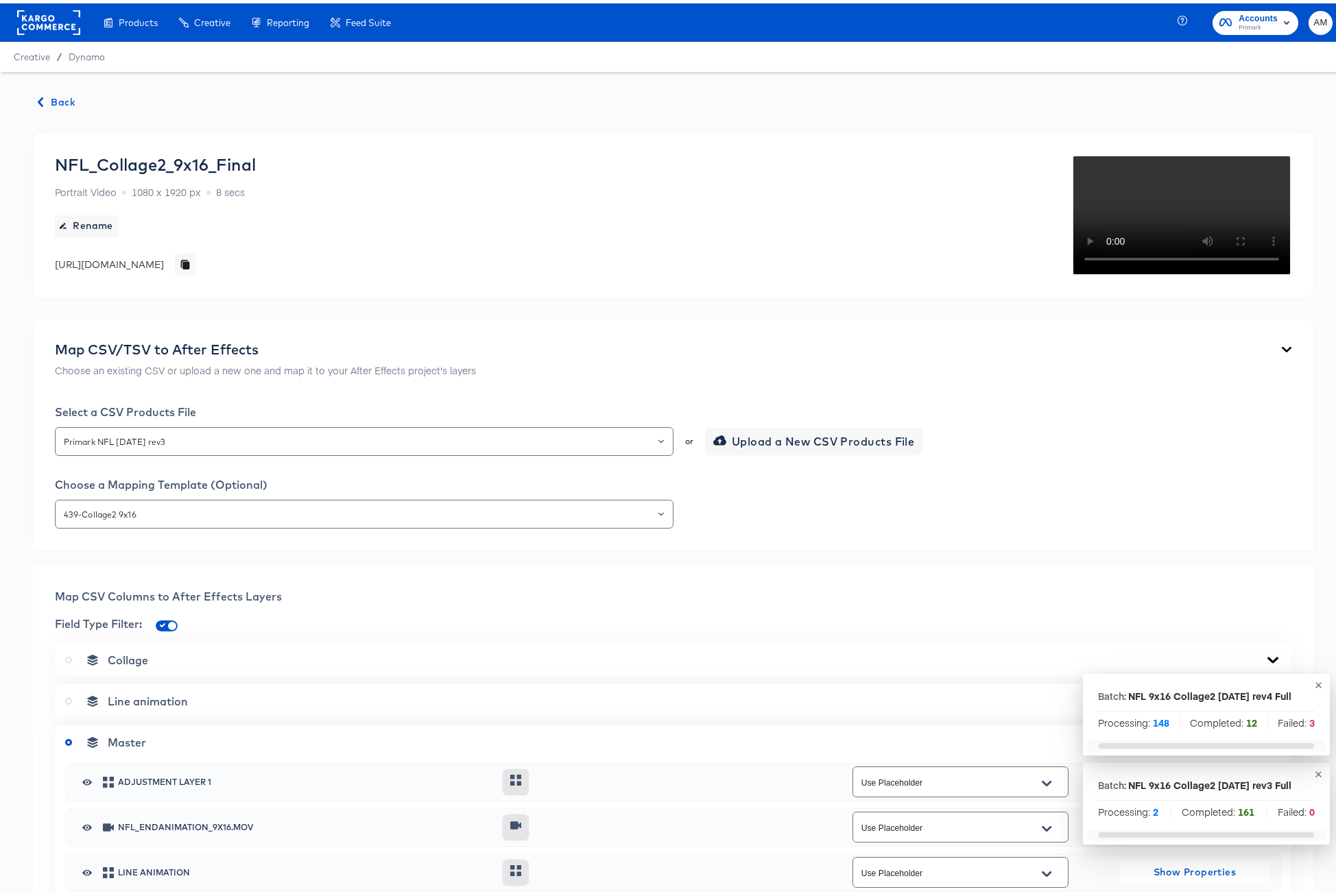
click at [48, 94] on span "Back" at bounding box center [57, 99] width 37 height 17
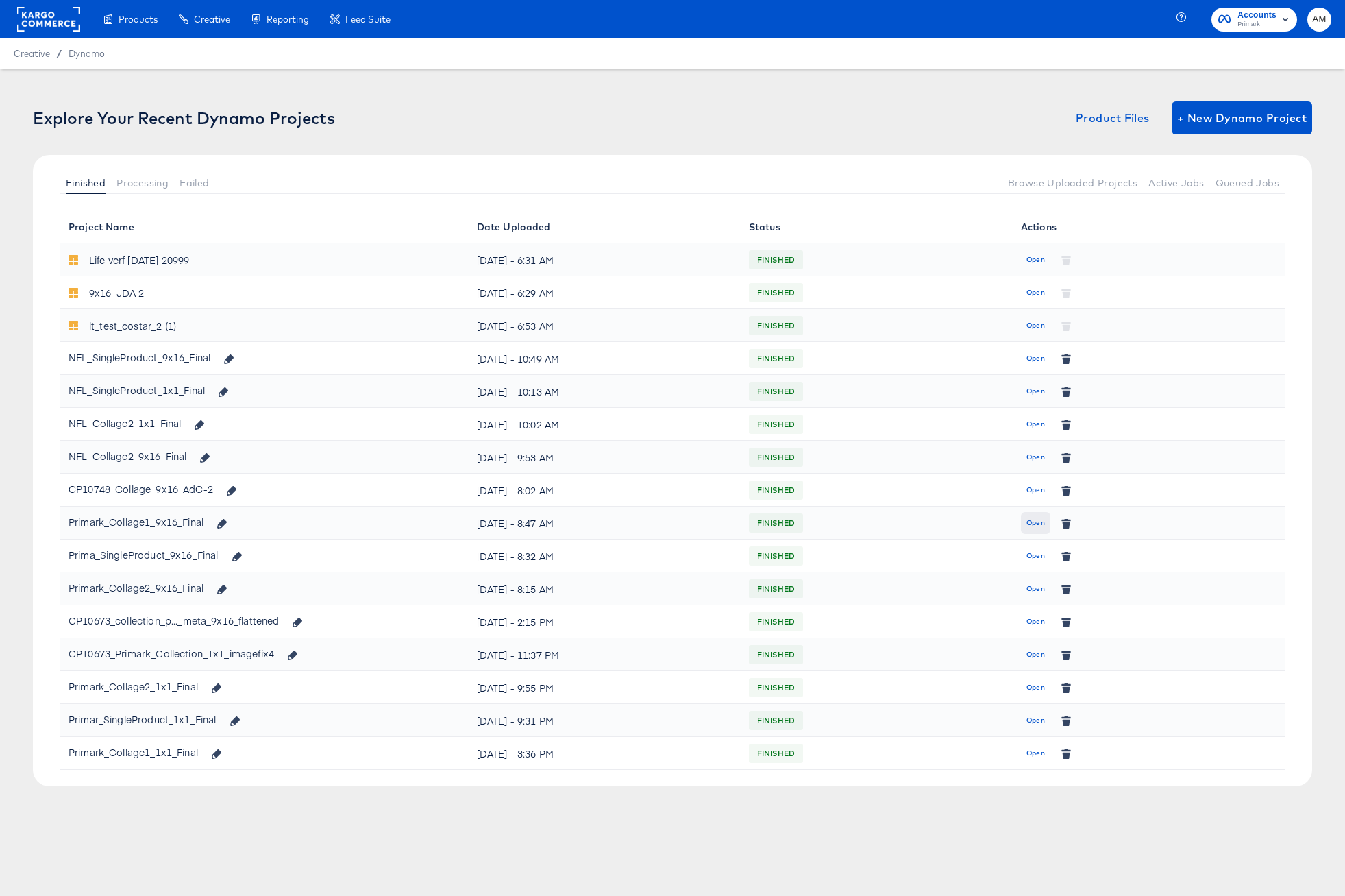
click at [1031, 525] on span "Open" at bounding box center [1035, 522] width 18 height 12
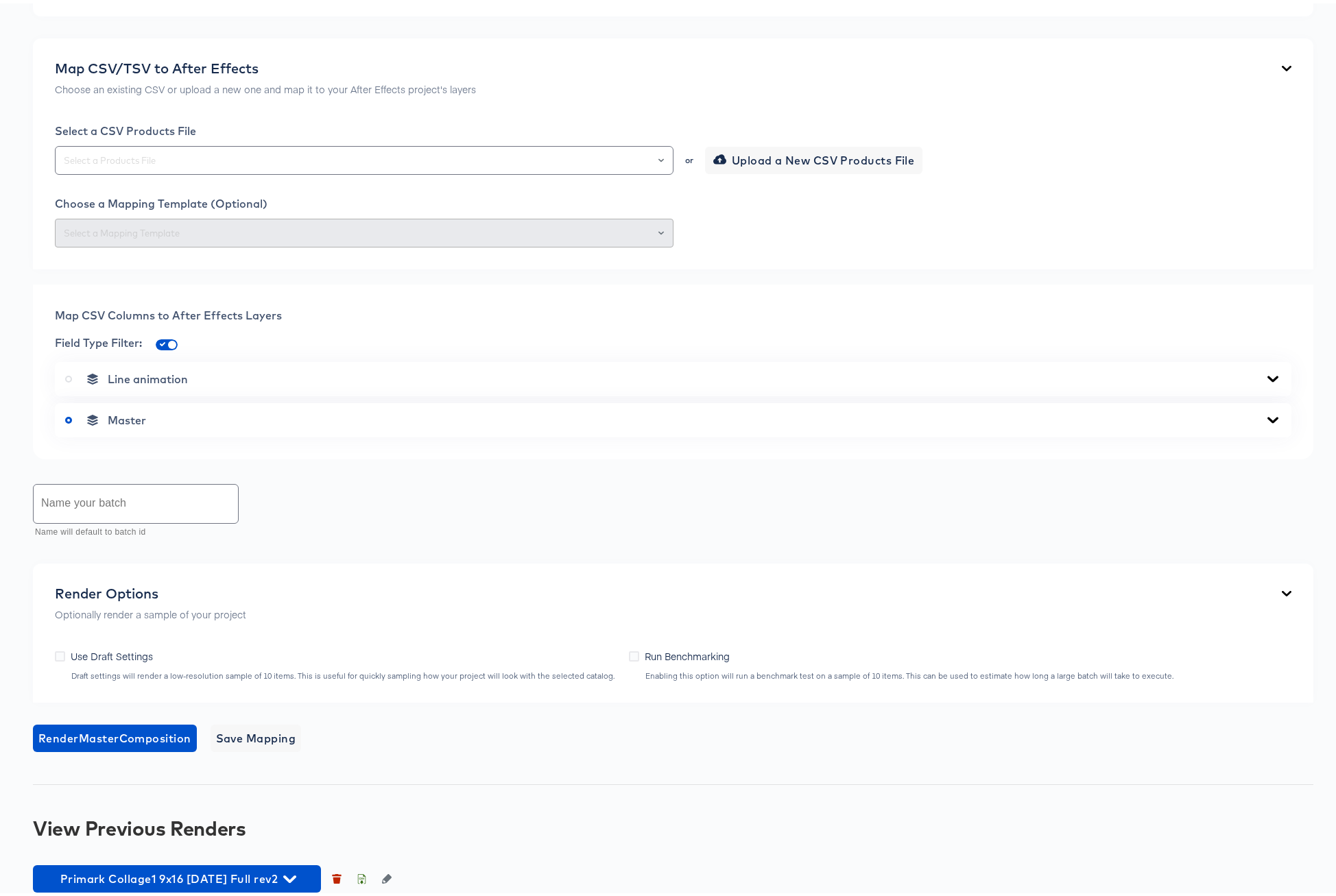
scroll to position [419, 0]
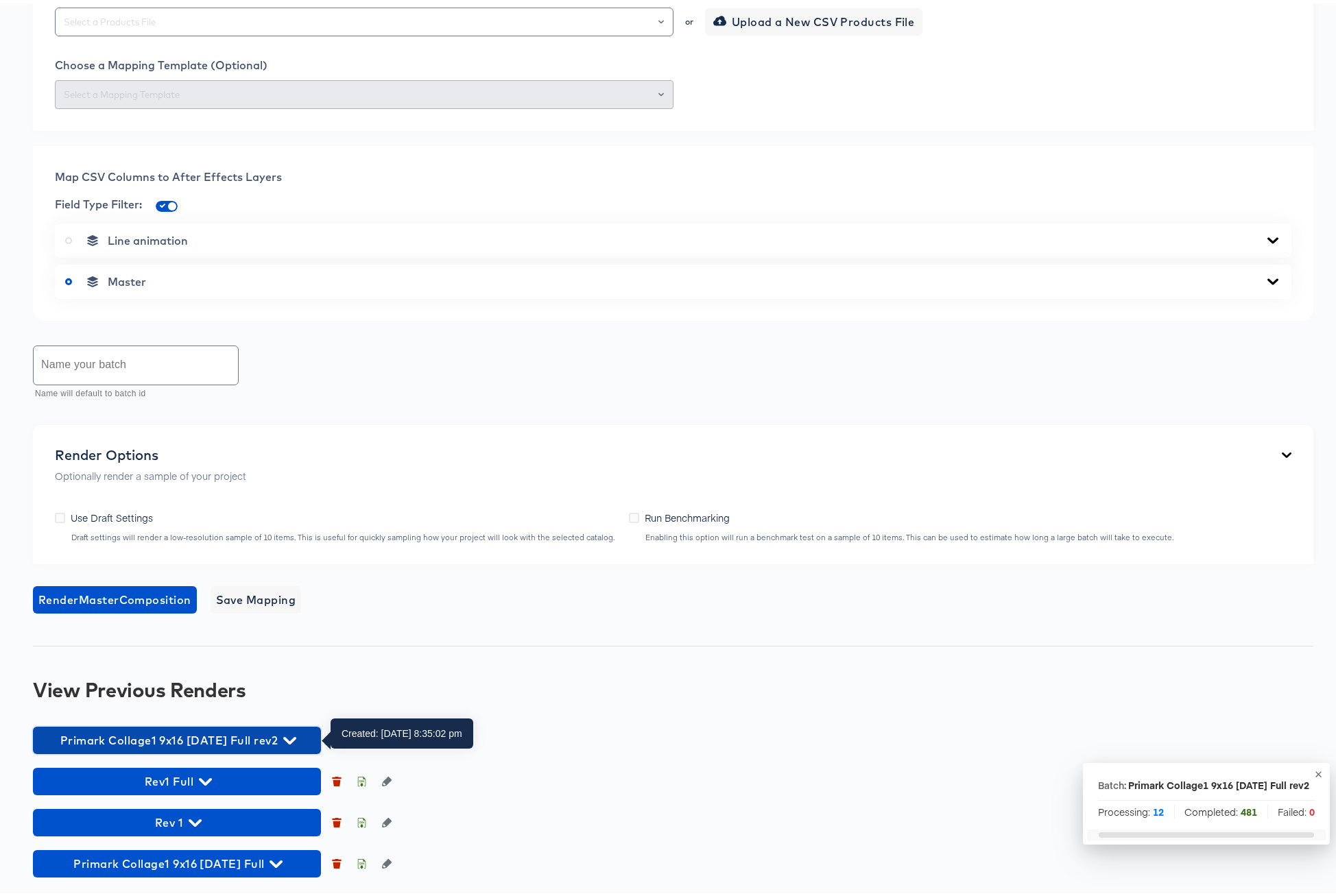
click at [295, 734] on icon "button" at bounding box center [290, 737] width 13 height 8
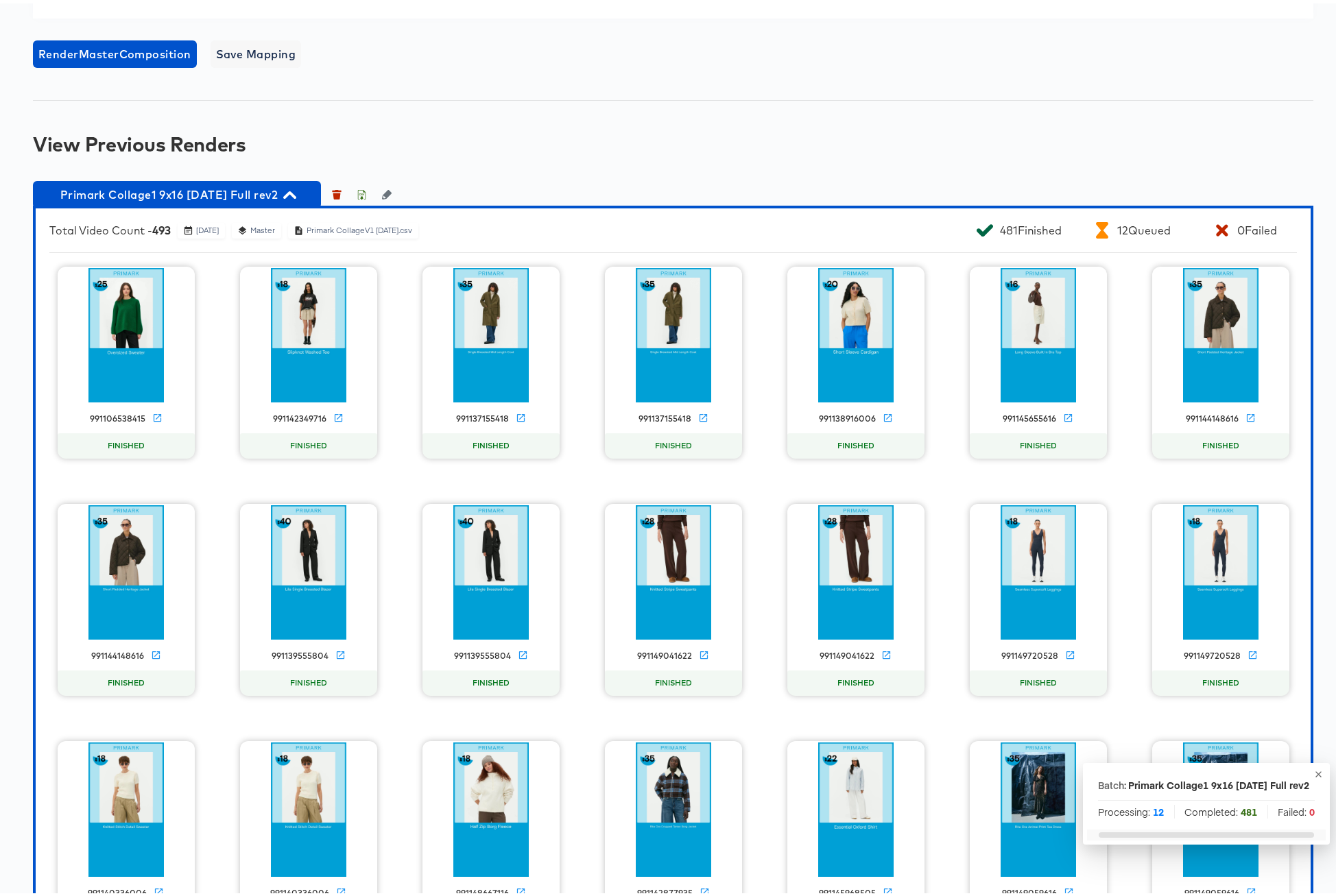
scroll to position [965, 0]
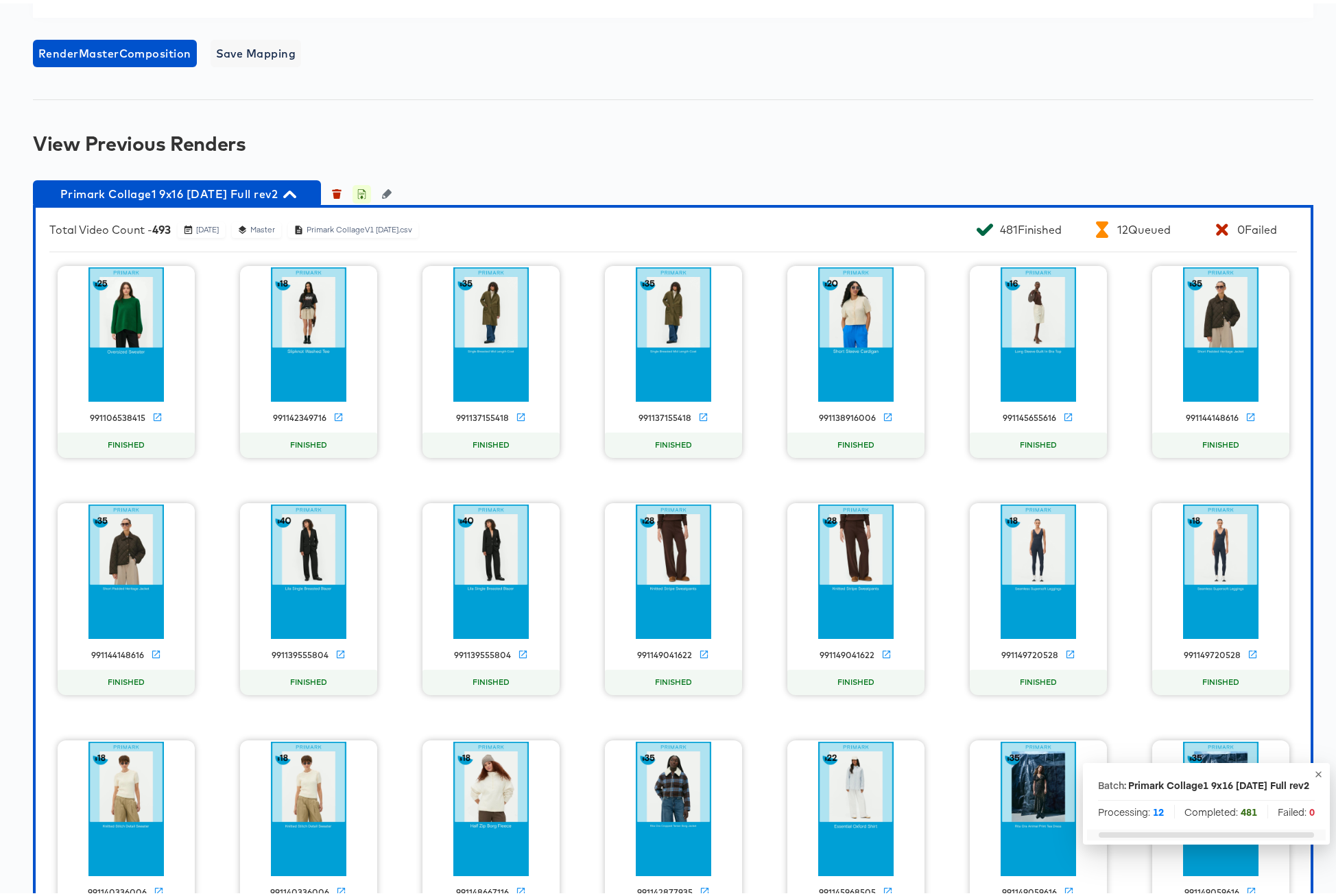
click at [360, 188] on icon "button" at bounding box center [362, 190] width 10 height 10
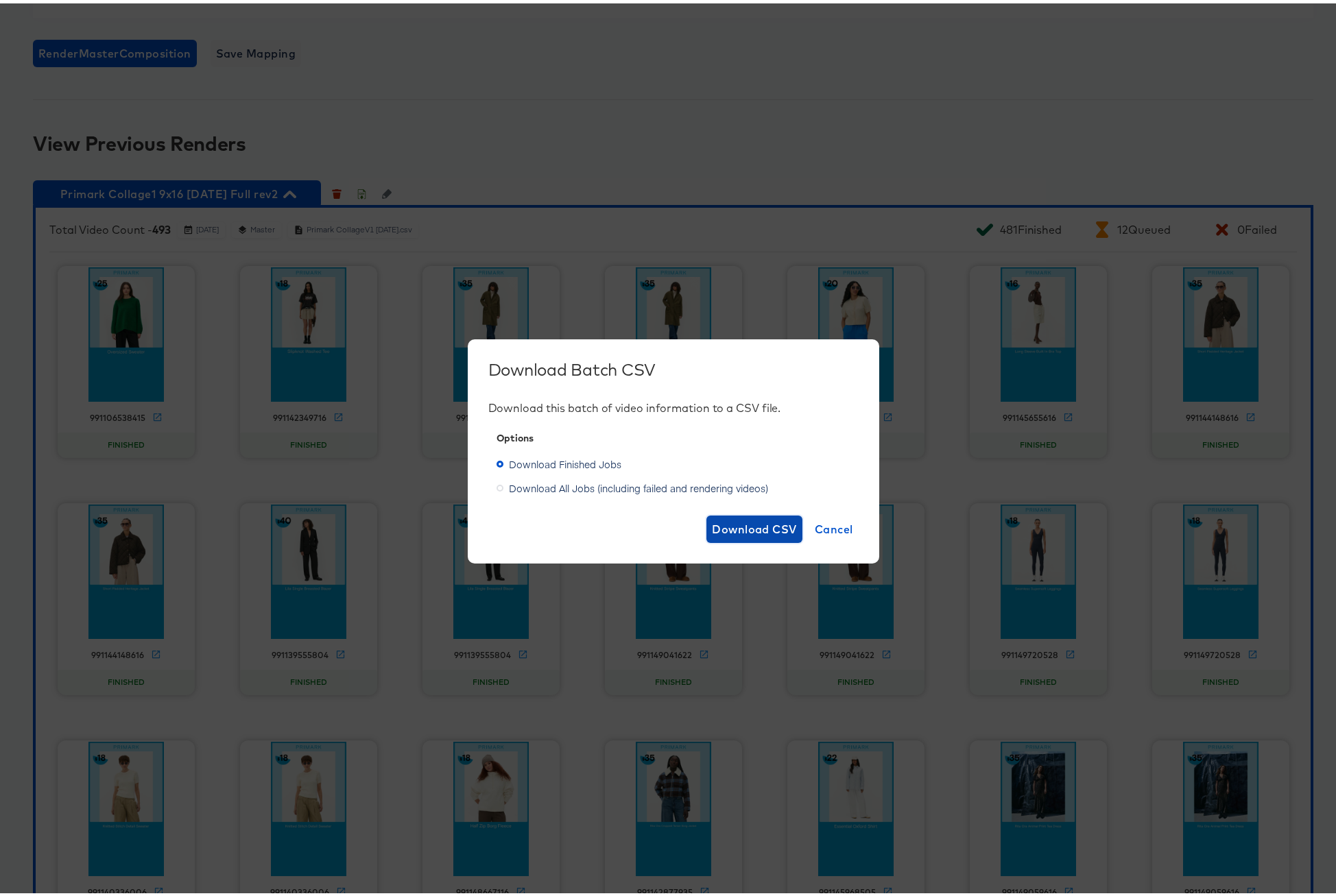
click at [753, 527] on span "Download CSV" at bounding box center [754, 526] width 85 height 19
